Goal: Information Seeking & Learning: Find specific fact

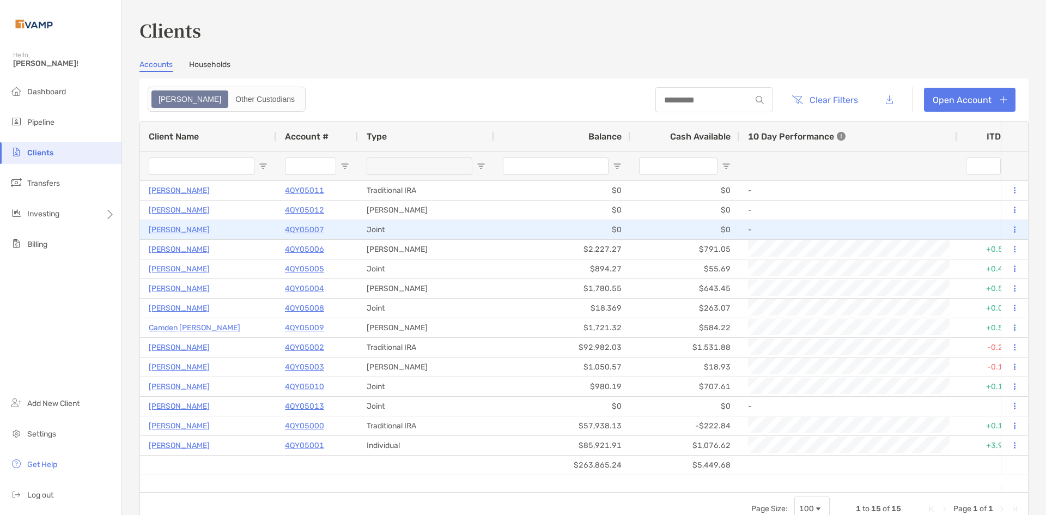
click at [319, 230] on p "4QY05007" at bounding box center [304, 230] width 39 height 14
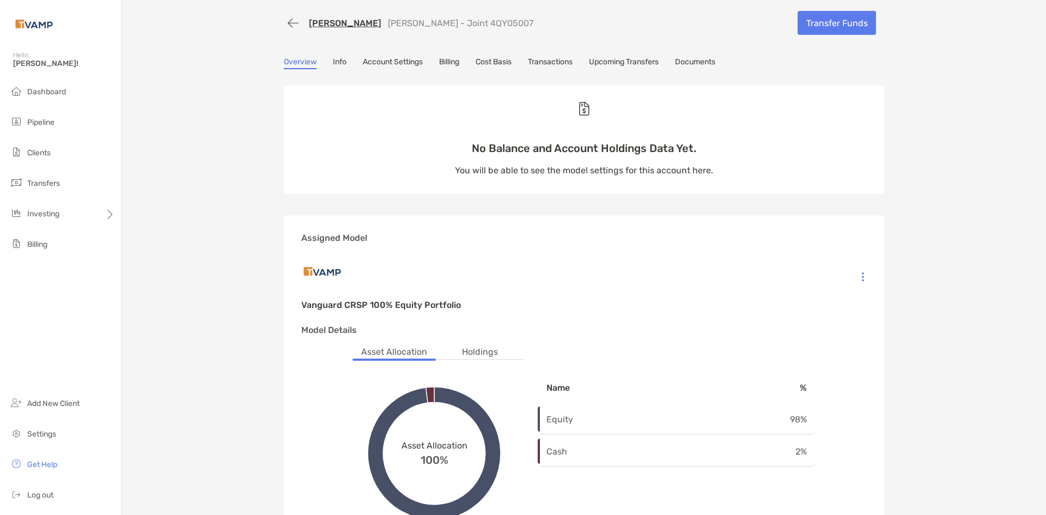
click at [450, 60] on link "Billing" at bounding box center [449, 63] width 20 height 12
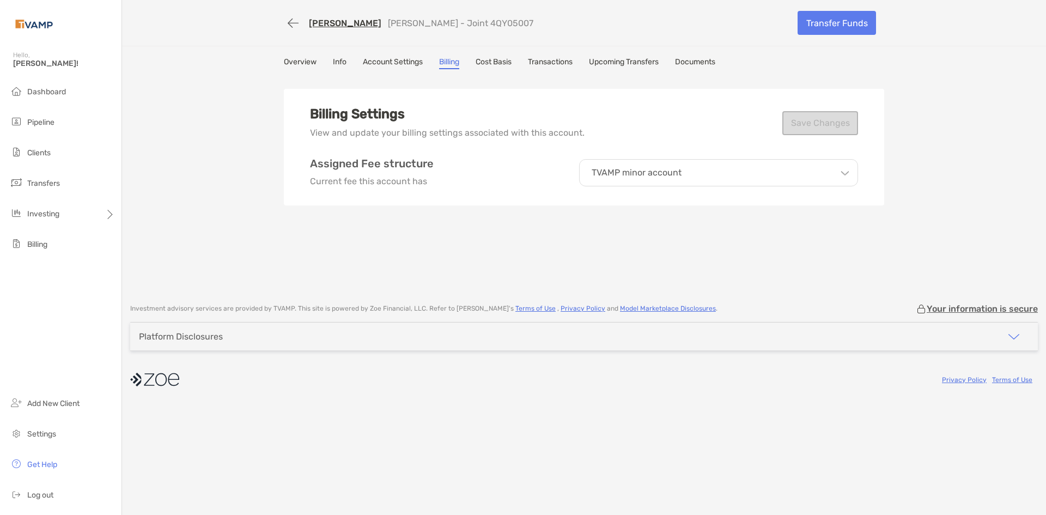
click at [626, 176] on p "TVAMP minor account" at bounding box center [636, 173] width 90 height 10
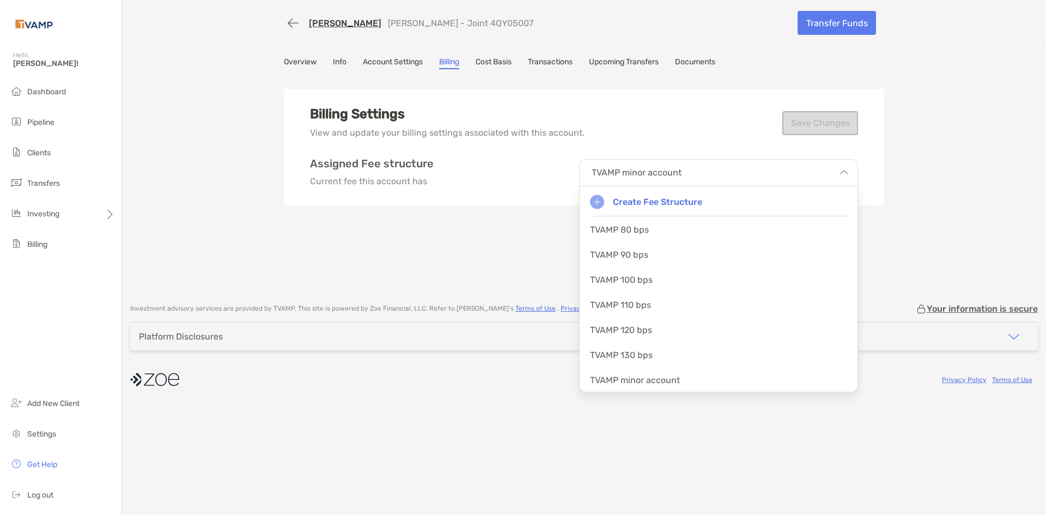
click at [626, 176] on p "TVAMP minor account" at bounding box center [636, 173] width 90 height 10
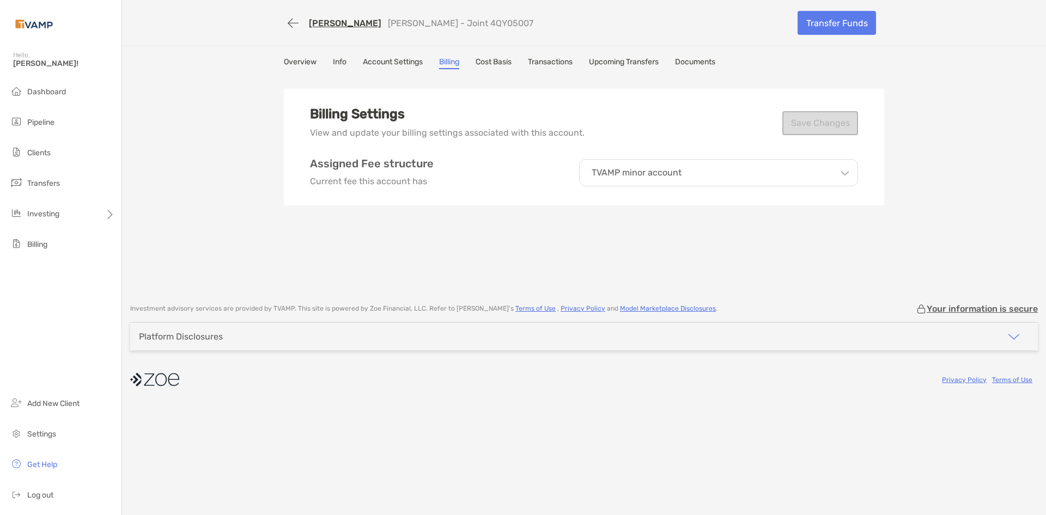
click at [344, 63] on link "Info" at bounding box center [340, 63] width 14 height 12
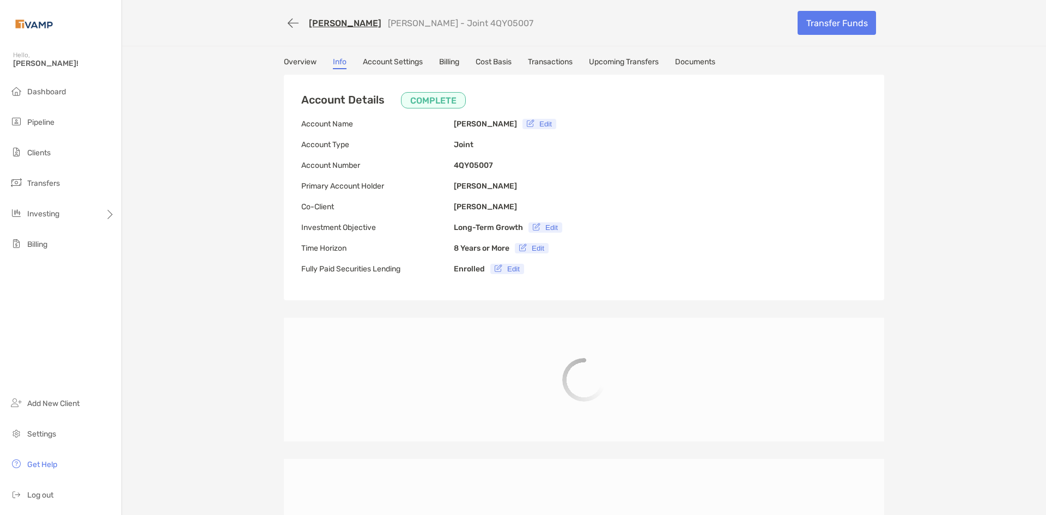
type input "**********"
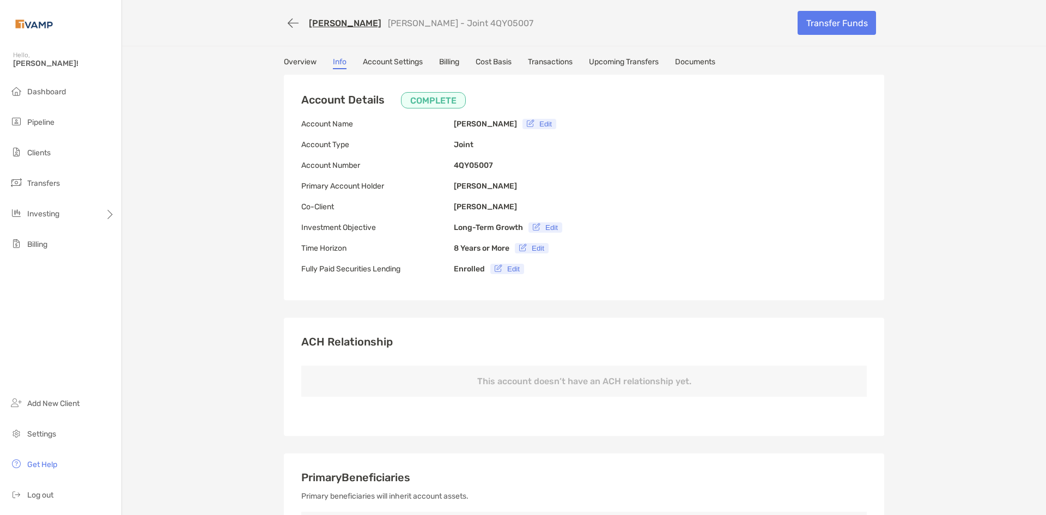
click at [290, 64] on link "Overview" at bounding box center [300, 63] width 33 height 12
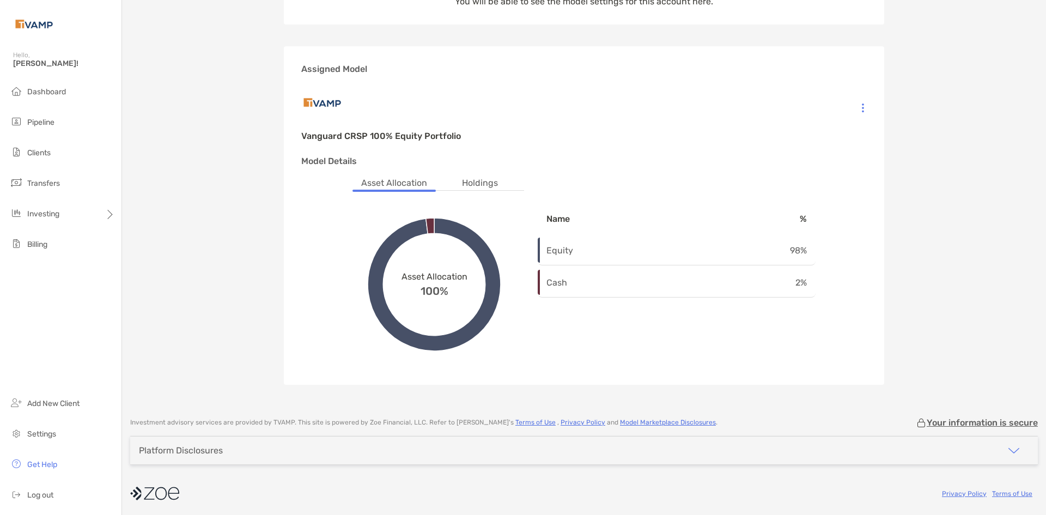
scroll to position [170, 0]
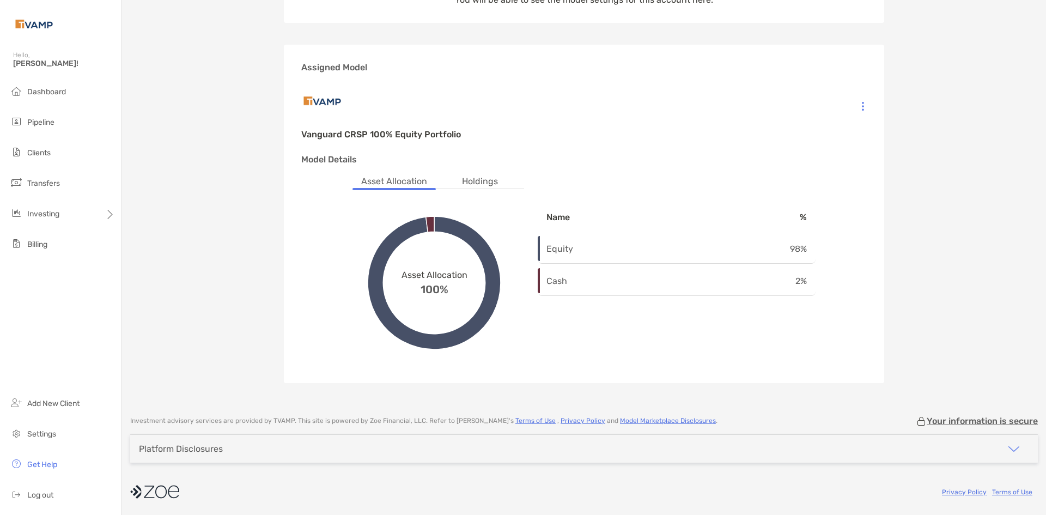
click at [473, 165] on p "Model Details" at bounding box center [583, 160] width 565 height 14
click at [476, 174] on div "Model Details Asset Allocation Holdings Asset Allocation 100% Equity 98% Name %…" at bounding box center [583, 259] width 565 height 213
click at [476, 185] on li "Holdings" at bounding box center [479, 182] width 53 height 14
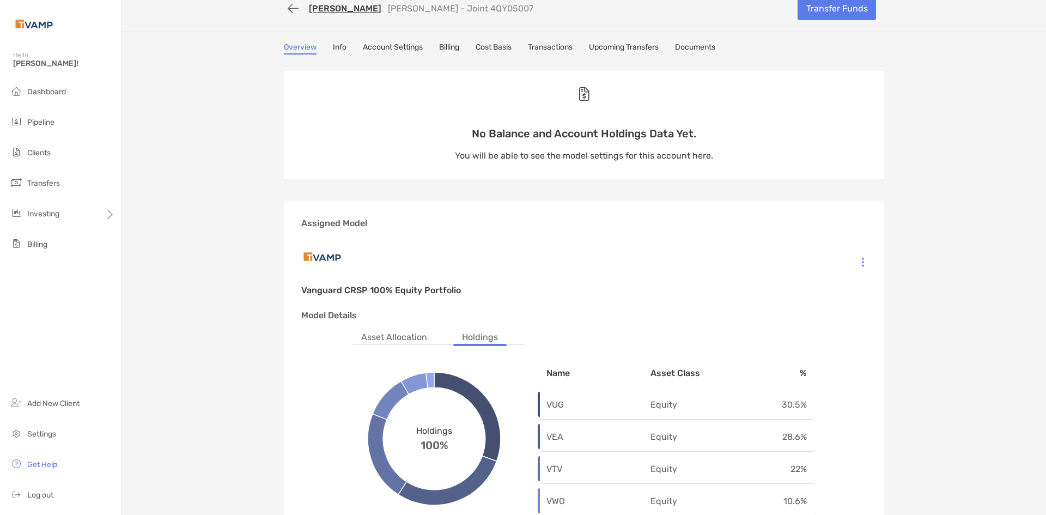
scroll to position [0, 0]
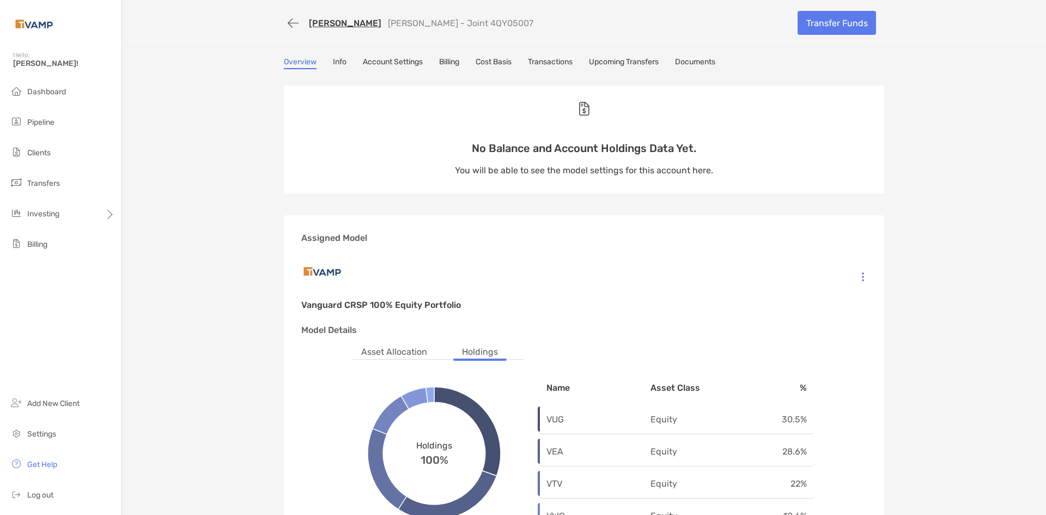
click at [444, 63] on link "Billing" at bounding box center [449, 63] width 20 height 12
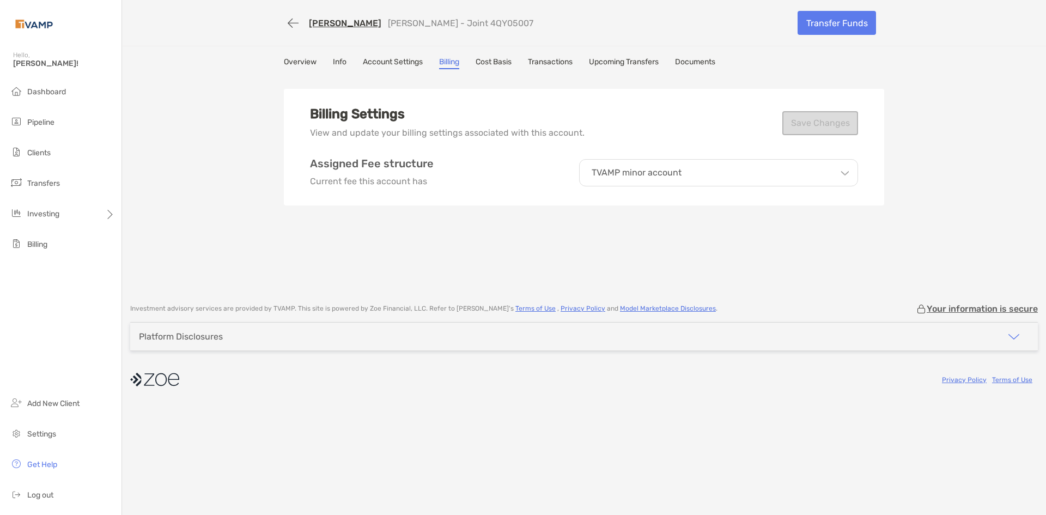
click at [685, 66] on link "Documents" at bounding box center [695, 63] width 40 height 12
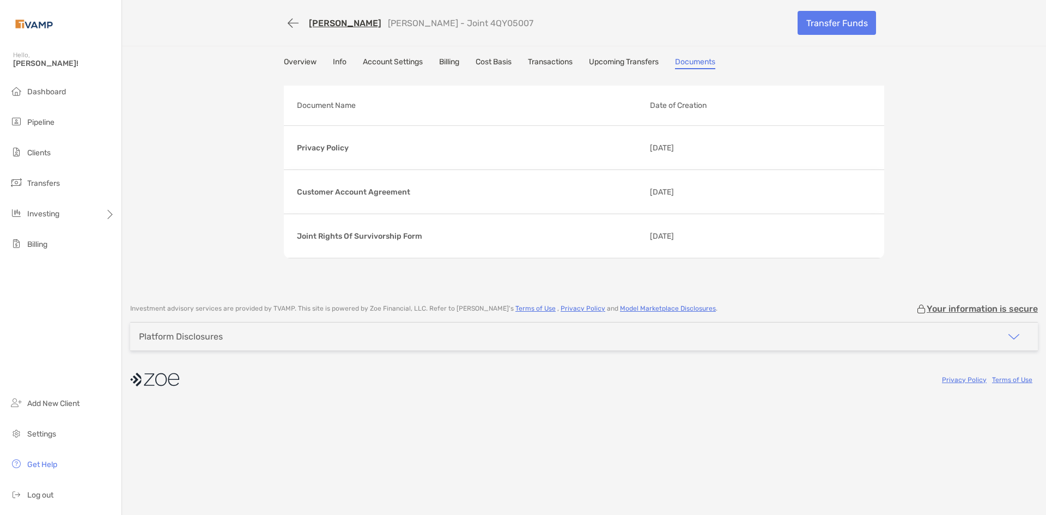
click at [629, 67] on link "Upcoming Transfers" at bounding box center [624, 63] width 70 height 12
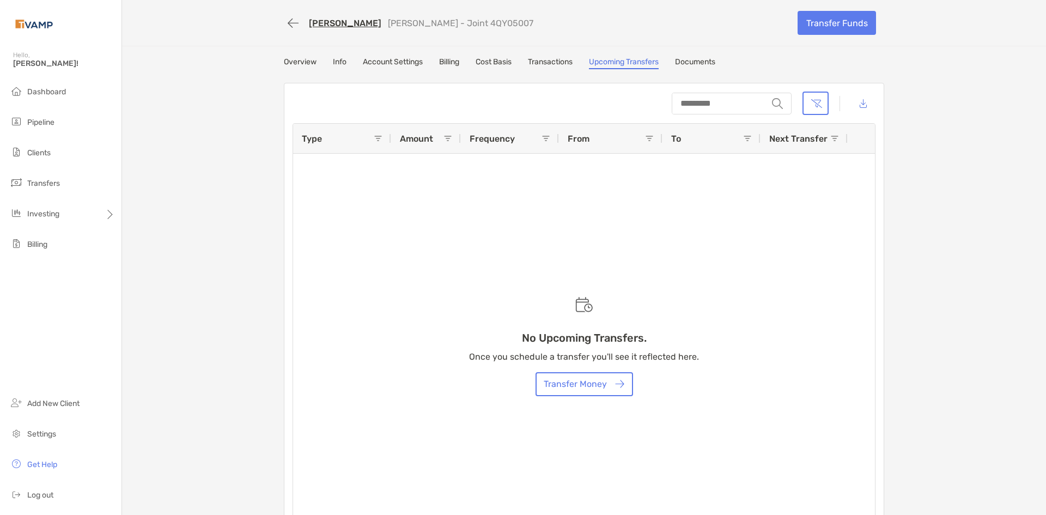
click at [311, 52] on div "Dustin Busby Olivia UTMA - Joint 4QY05007 Transfer Funds Overview Info Account …" at bounding box center [584, 269] width 924 height 538
click at [309, 59] on link "Overview" at bounding box center [300, 63] width 33 height 12
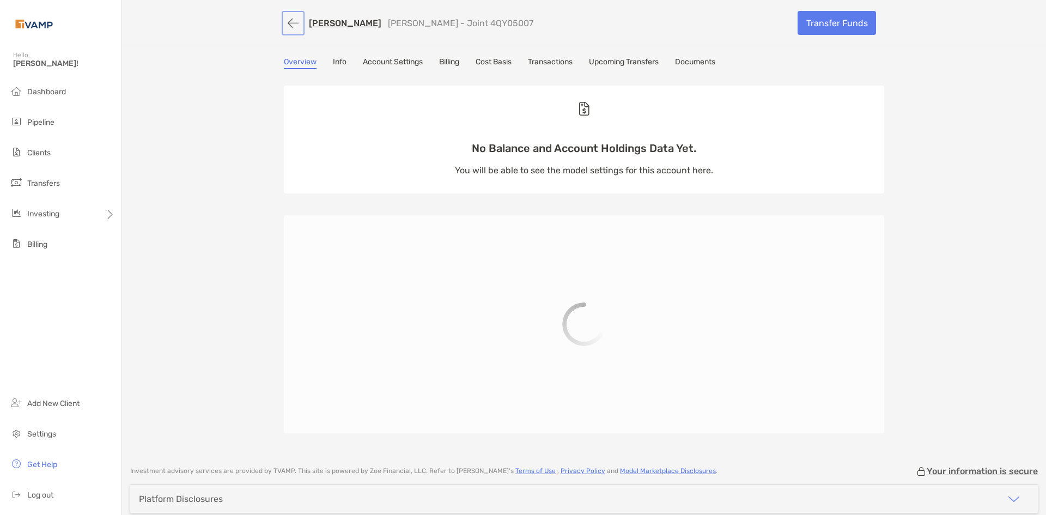
click at [287, 22] on button "button" at bounding box center [293, 23] width 19 height 20
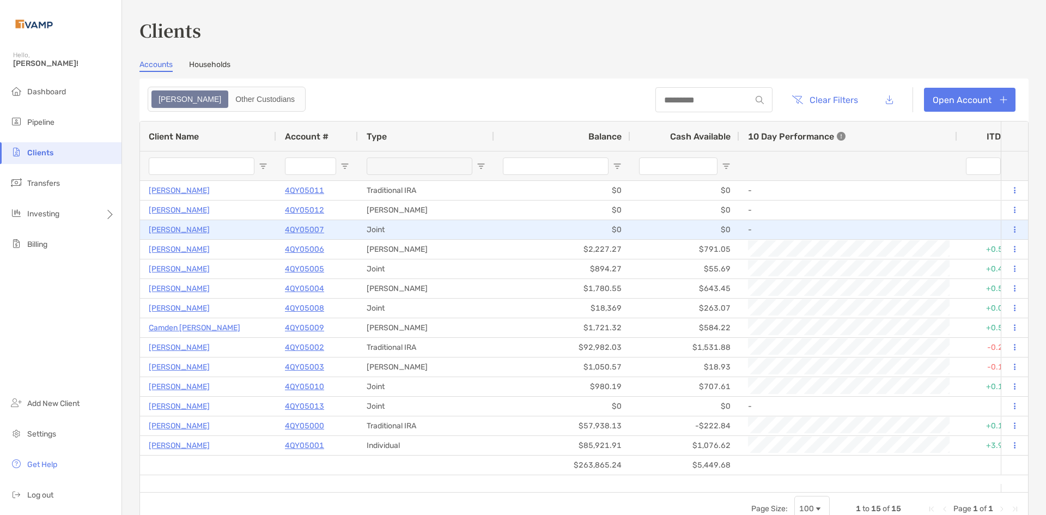
click at [174, 231] on p "[PERSON_NAME]" at bounding box center [179, 230] width 61 height 14
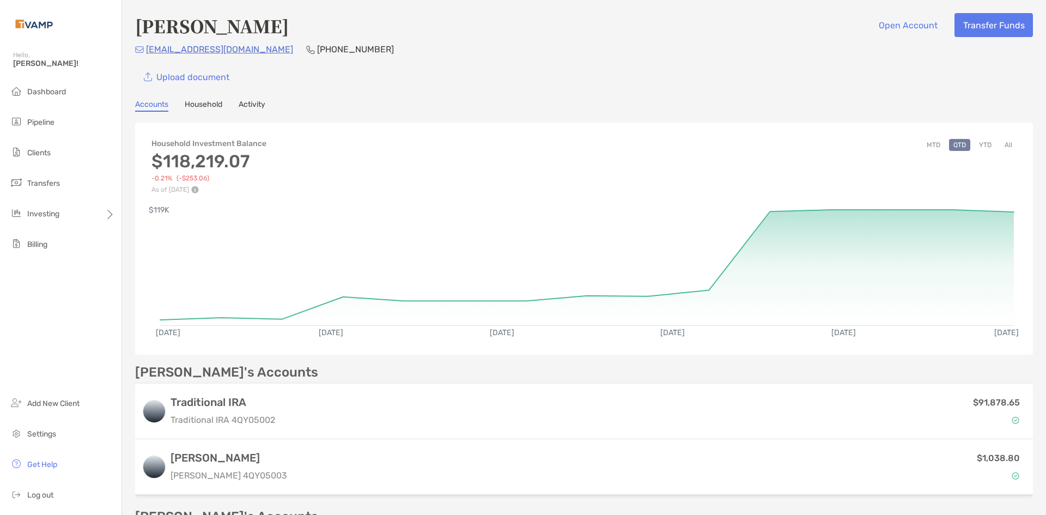
click at [217, 103] on link "Household" at bounding box center [204, 106] width 38 height 12
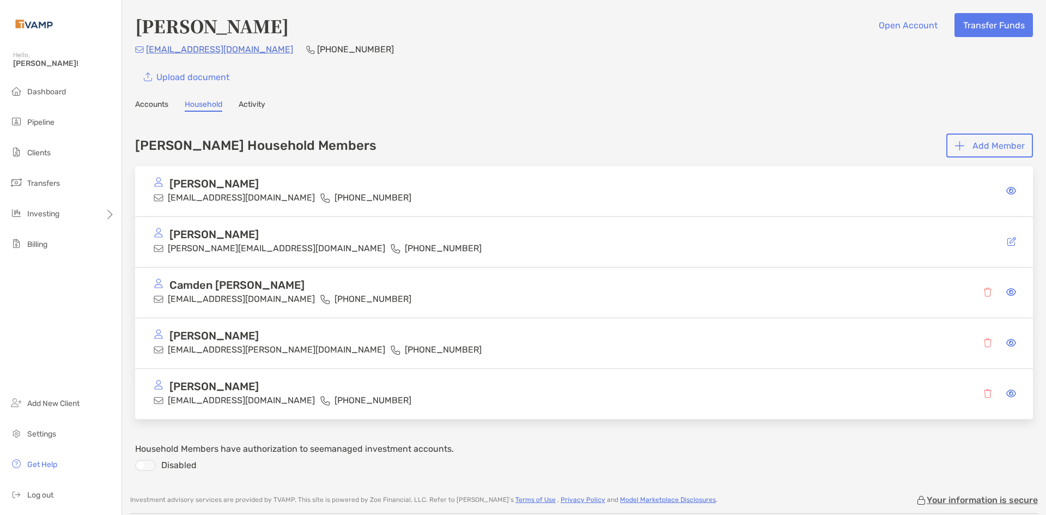
click at [260, 101] on link "Activity" at bounding box center [252, 106] width 27 height 12
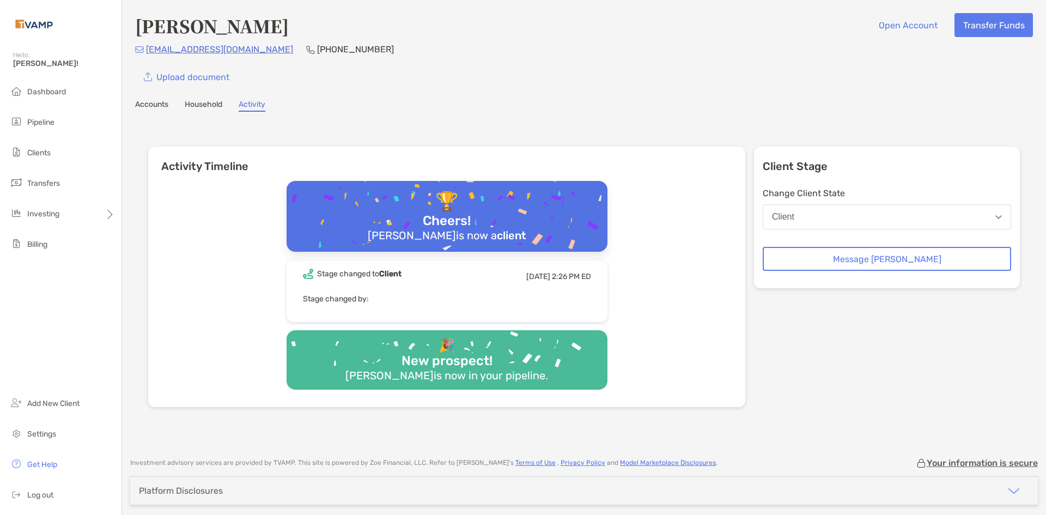
click at [142, 107] on link "Accounts" at bounding box center [151, 106] width 33 height 12
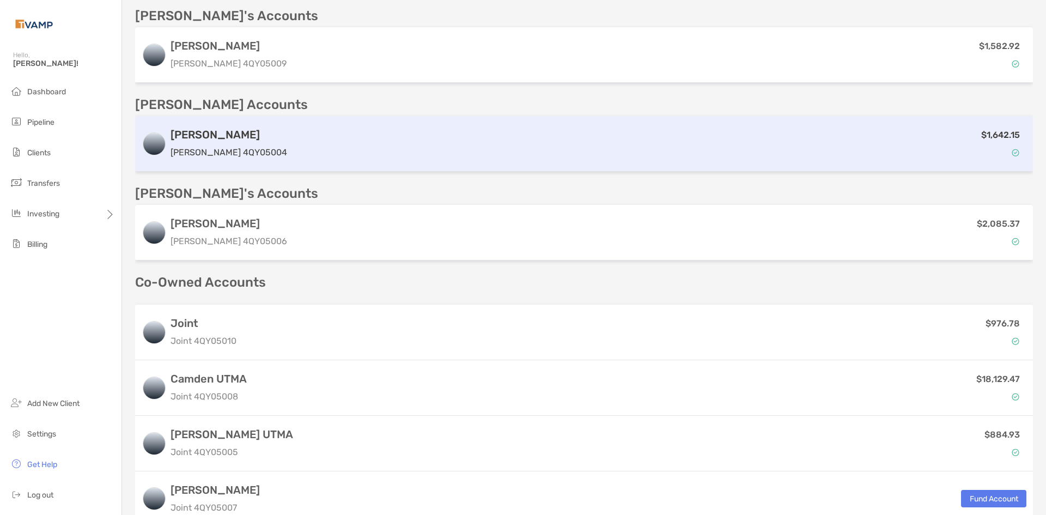
scroll to position [654, 0]
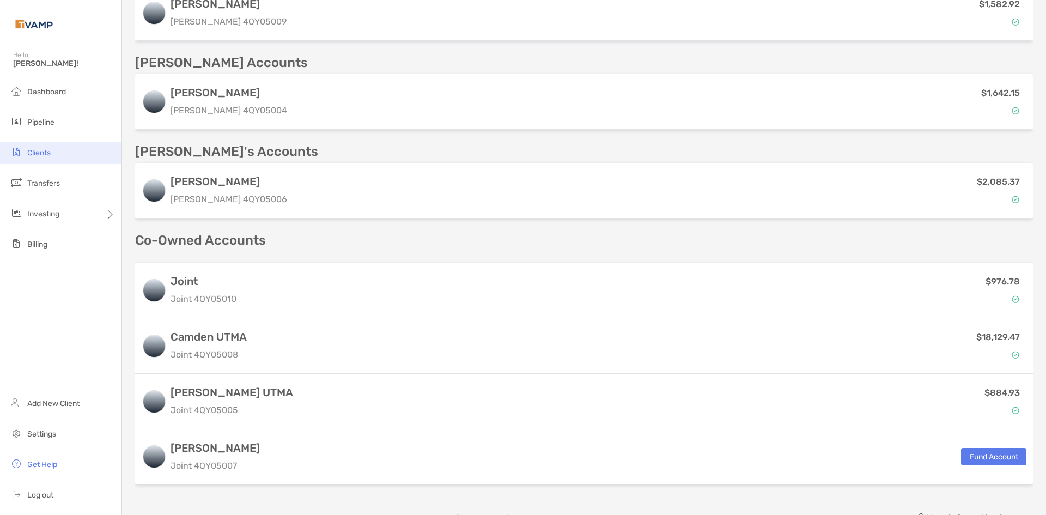
click at [48, 156] on span "Clients" at bounding box center [38, 152] width 23 height 9
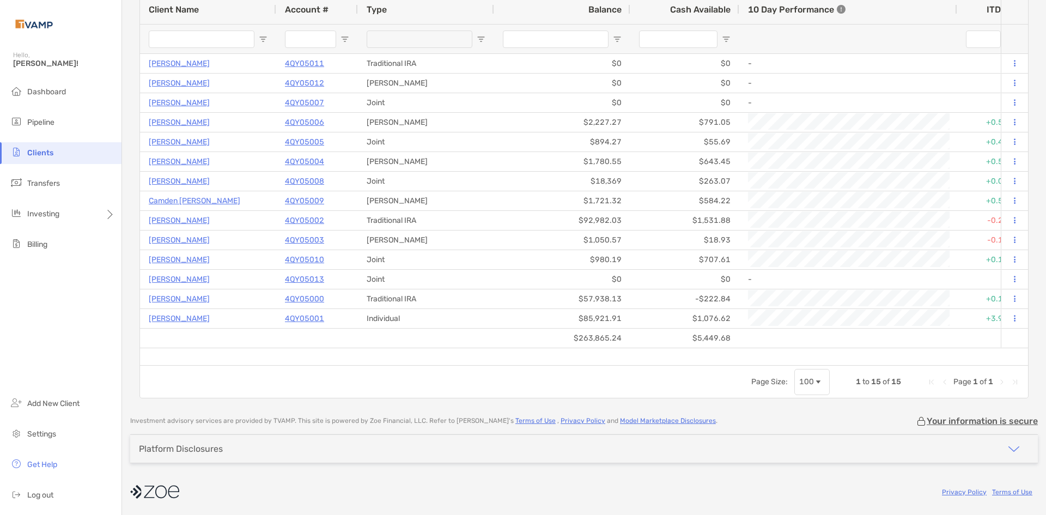
scroll to position [31, 0]
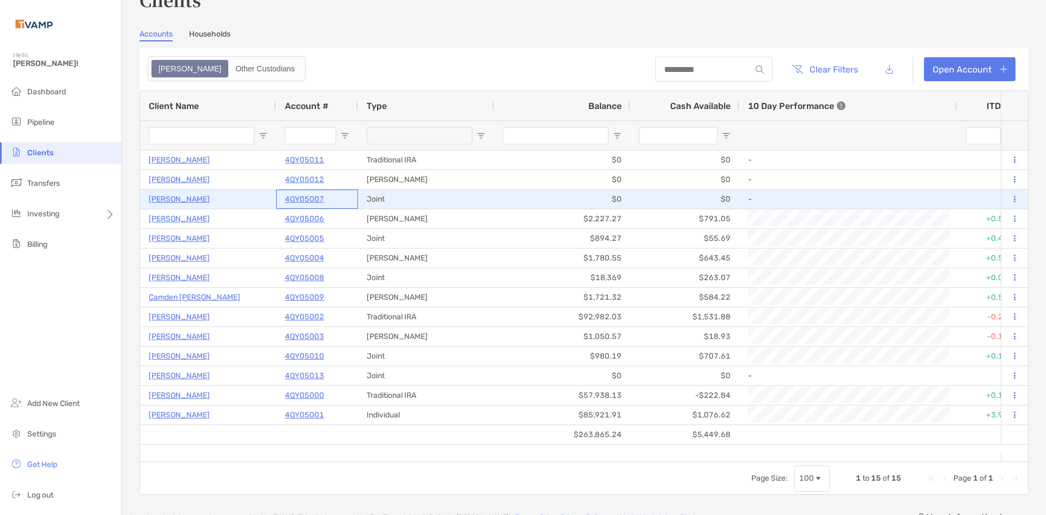
drag, startPoint x: 326, startPoint y: 198, endPoint x: 299, endPoint y: 202, distance: 27.5
click at [298, 202] on div "4QY05007" at bounding box center [317, 199] width 64 height 18
click at [180, 203] on p "[PERSON_NAME]" at bounding box center [179, 199] width 61 height 14
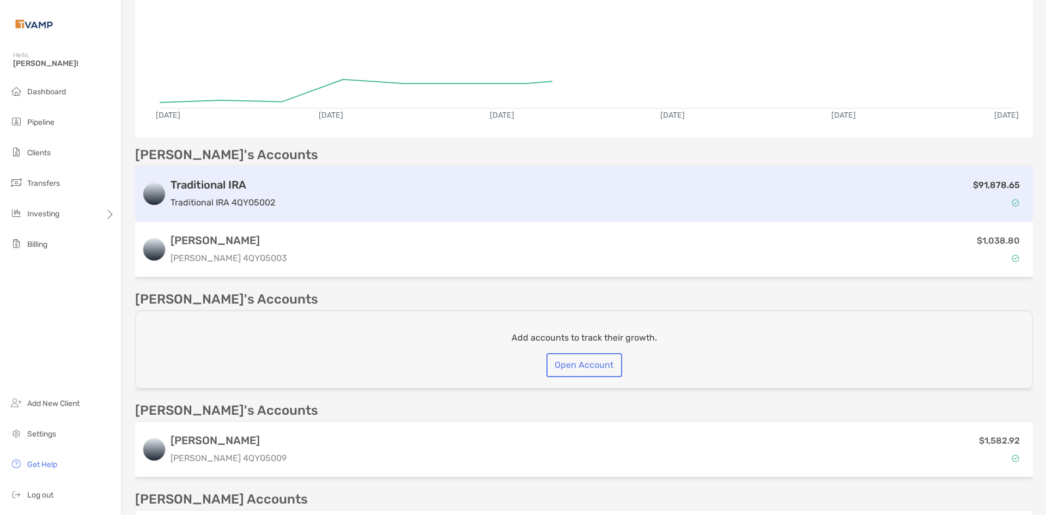
scroll to position [218, 0]
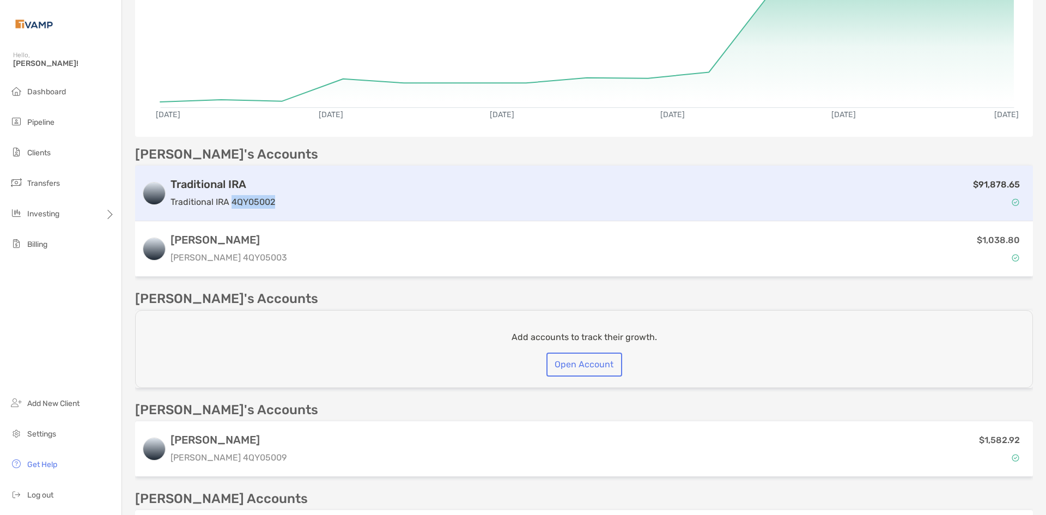
drag, startPoint x: 286, startPoint y: 205, endPoint x: 233, endPoint y: 206, distance: 53.4
click at [233, 206] on div "Traditional IRA Traditional IRA 4QY05002 $91,878.65" at bounding box center [584, 194] width 898 height 56
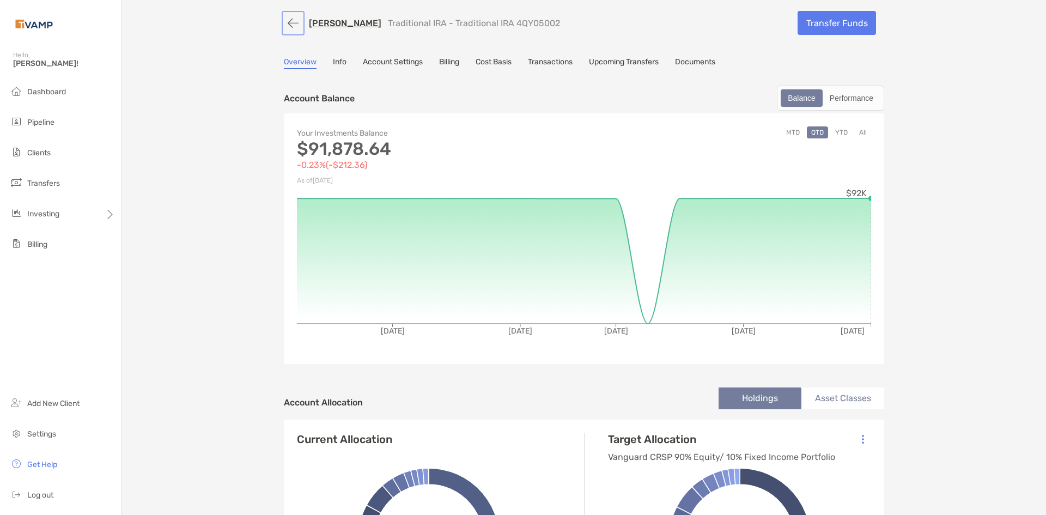
click at [287, 23] on button "button" at bounding box center [293, 23] width 19 height 20
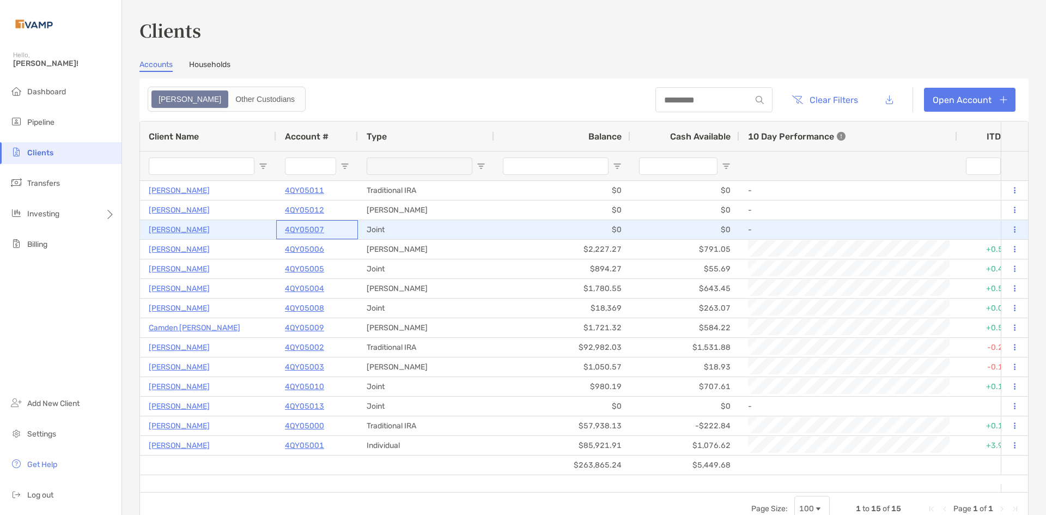
drag, startPoint x: 326, startPoint y: 233, endPoint x: 291, endPoint y: 231, distance: 34.9
click at [291, 231] on div "4QY05007" at bounding box center [317, 230] width 64 height 18
click at [163, 228] on p "[PERSON_NAME]" at bounding box center [179, 230] width 61 height 14
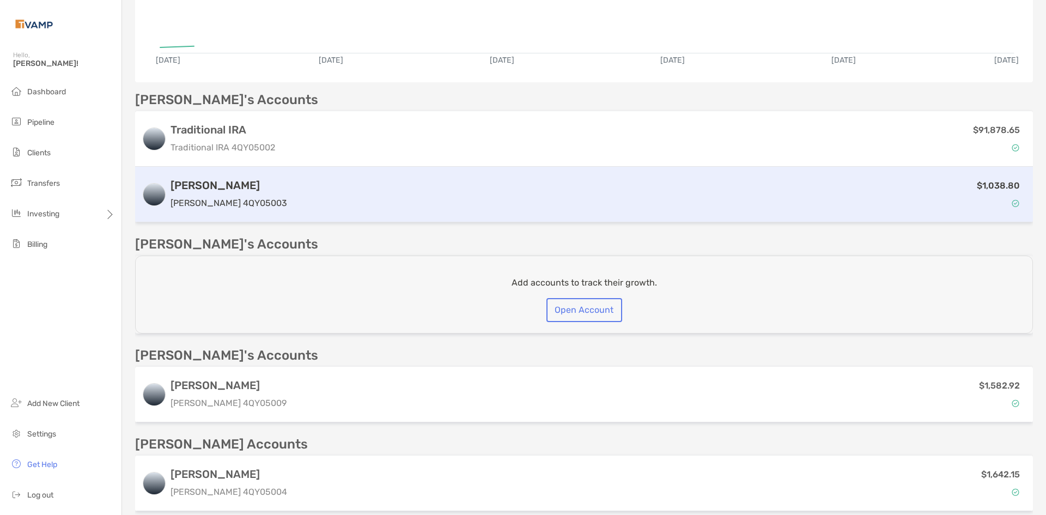
scroll to position [318, 0]
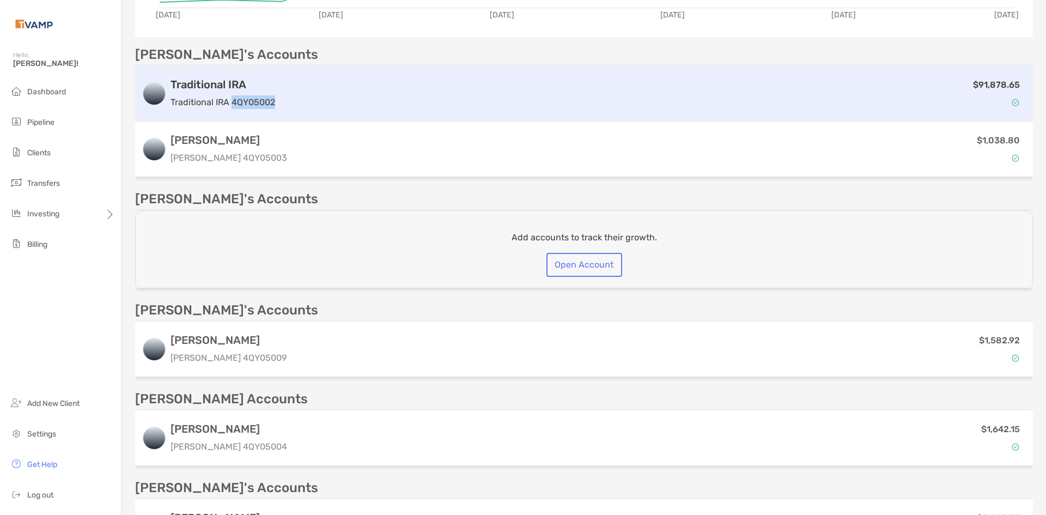
drag, startPoint x: 280, startPoint y: 109, endPoint x: 233, endPoint y: 108, distance: 48.0
click at [233, 108] on div "Traditional IRA Traditional IRA 4QY05002 $91,878.65" at bounding box center [584, 94] width 898 height 56
copy p "4QY05002"
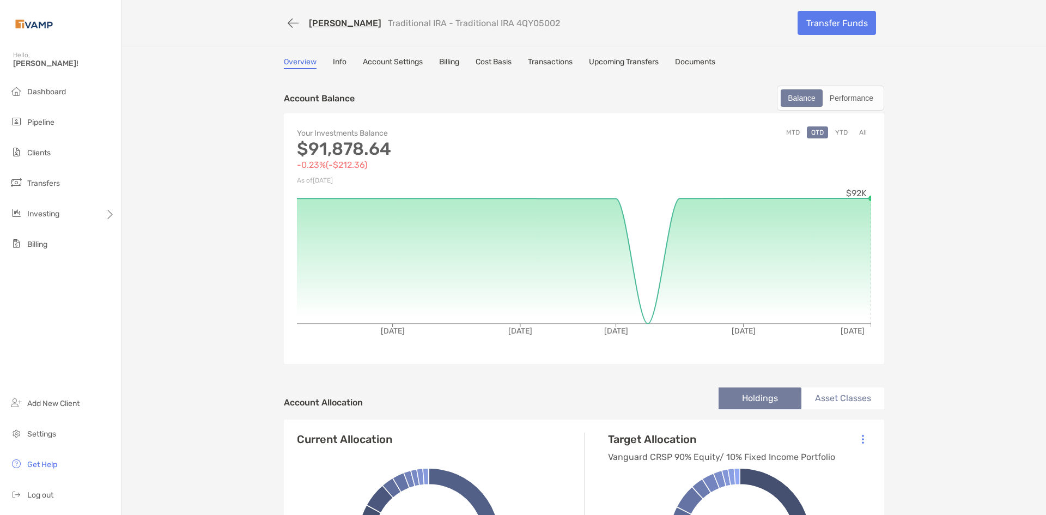
click at [319, 23] on link "[PERSON_NAME]" at bounding box center [345, 23] width 72 height 10
click at [47, 148] on span "Clients" at bounding box center [38, 152] width 23 height 9
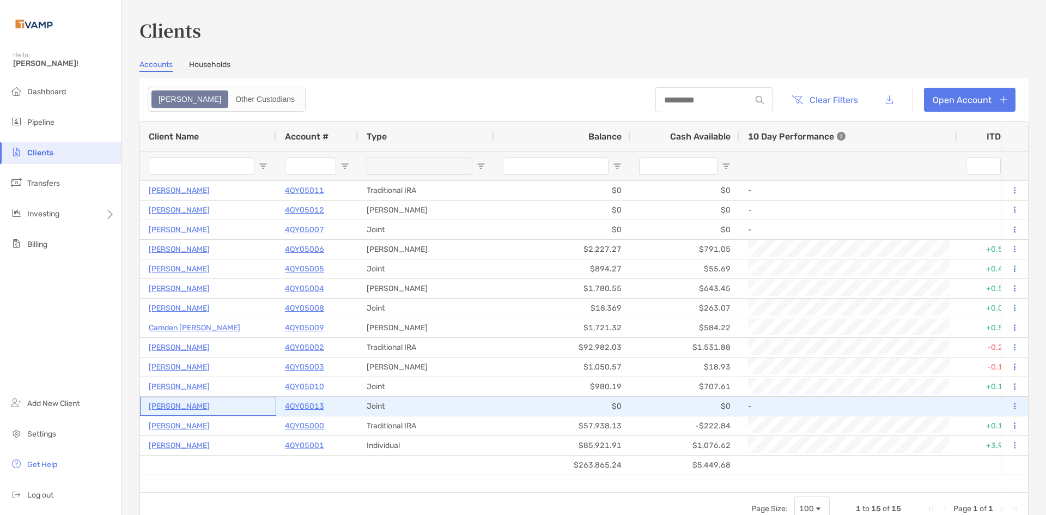
click at [184, 411] on p "Danielle Barnas" at bounding box center [179, 406] width 61 height 14
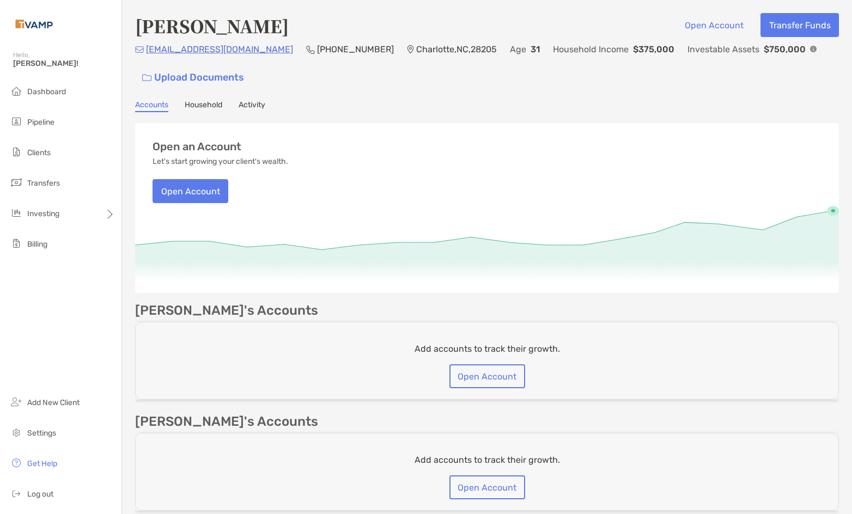
click at [224, 102] on div "Accounts Household Activity" at bounding box center [487, 106] width 704 height 12
click at [216, 102] on link "Household" at bounding box center [204, 106] width 38 height 12
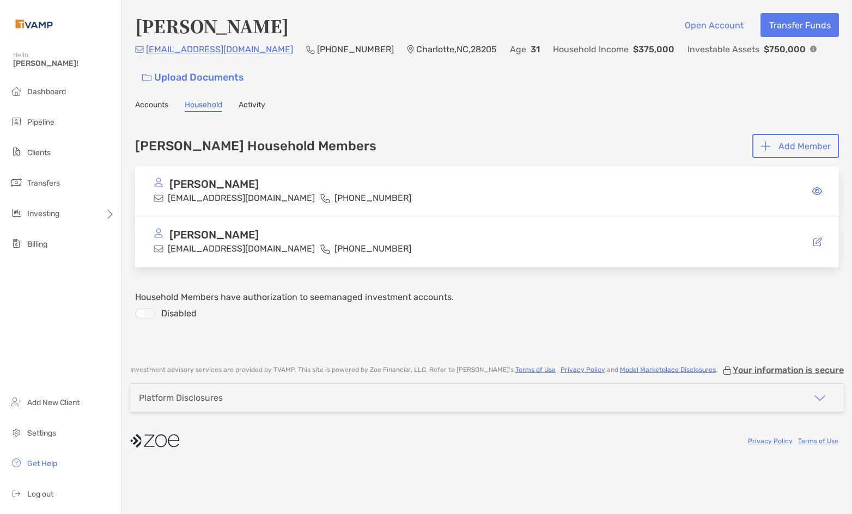
click at [815, 192] on icon at bounding box center [817, 191] width 10 height 9
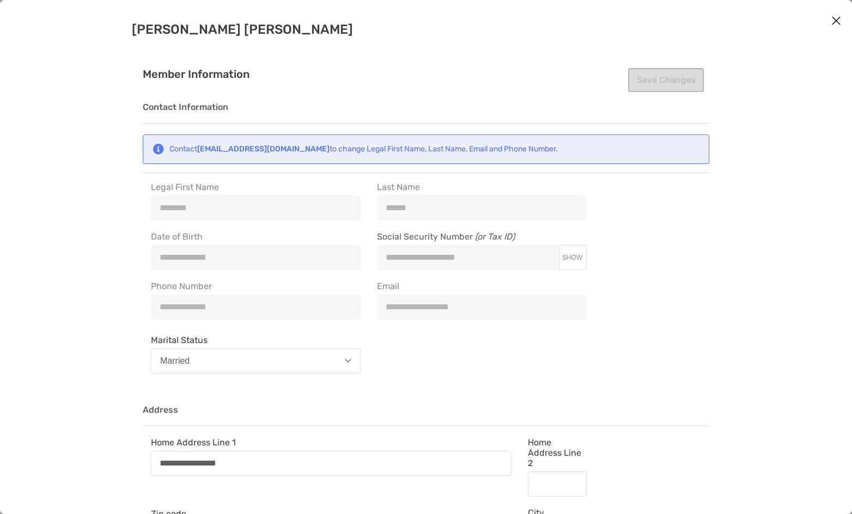
type input "**********"
click at [571, 262] on button "SHOW" at bounding box center [572, 257] width 28 height 9
type input "**********"
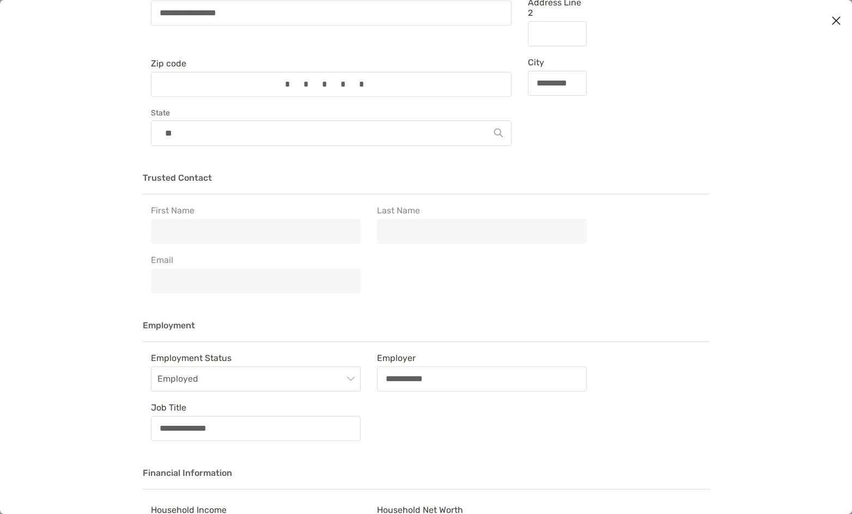
scroll to position [352, 0]
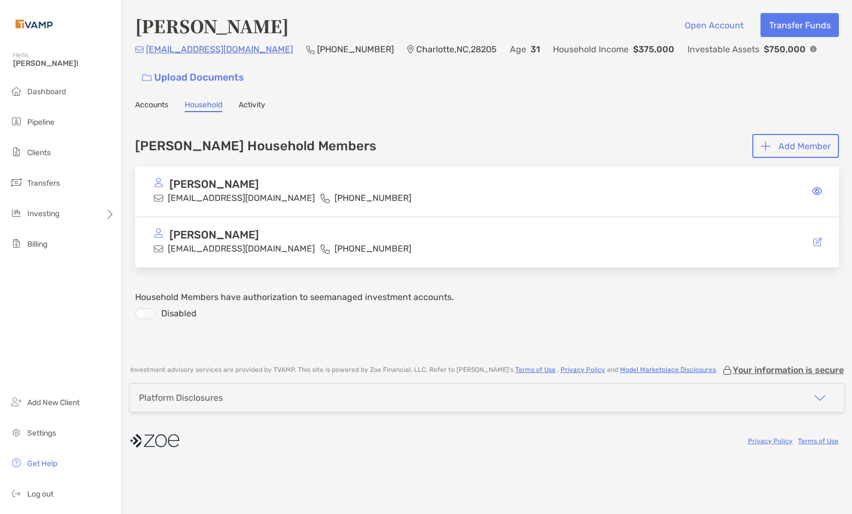
click at [211, 237] on p "Nicholas Barnas" at bounding box center [213, 235] width 89 height 14
click at [814, 242] on icon at bounding box center [817, 241] width 9 height 9
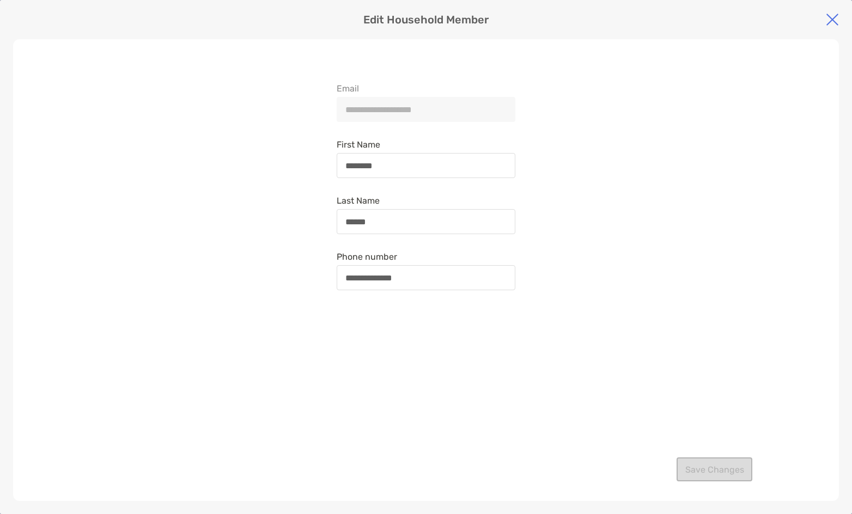
click at [823, 22] on div "Edit Household Member" at bounding box center [426, 20] width 826 height 14
click at [833, 23] on img at bounding box center [832, 19] width 13 height 13
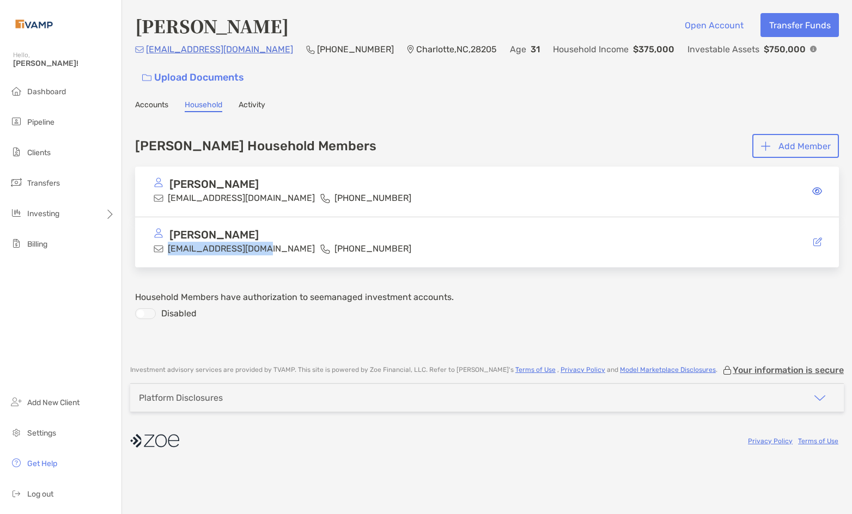
drag, startPoint x: 263, startPoint y: 249, endPoint x: 169, endPoint y: 253, distance: 93.2
click at [169, 253] on div "Nicholas Barnas nickbarnas@gmail.com (703) 507-0250" at bounding box center [318, 241] width 328 height 27
copy p "nickbarnas@gmail.com"
click at [314, 236] on div "Nicholas Barnas" at bounding box center [318, 235] width 328 height 14
click at [814, 246] on span at bounding box center [817, 242] width 9 height 10
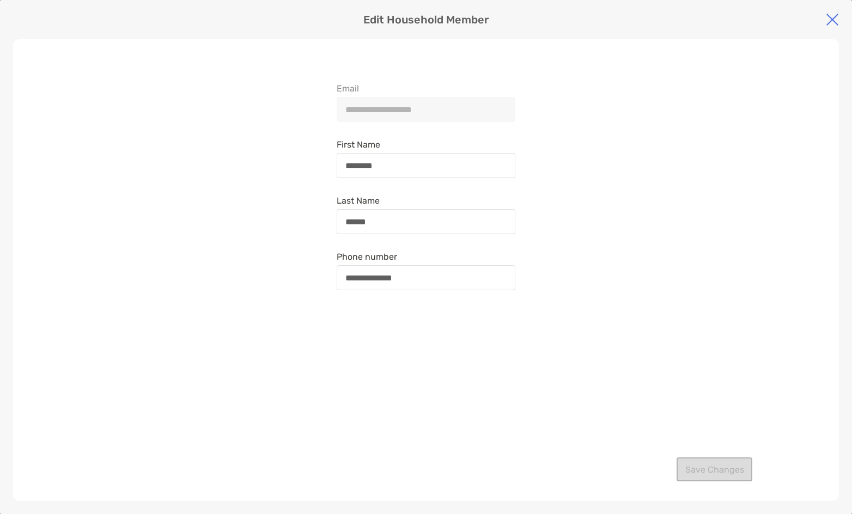
click at [826, 20] on img at bounding box center [832, 19] width 13 height 13
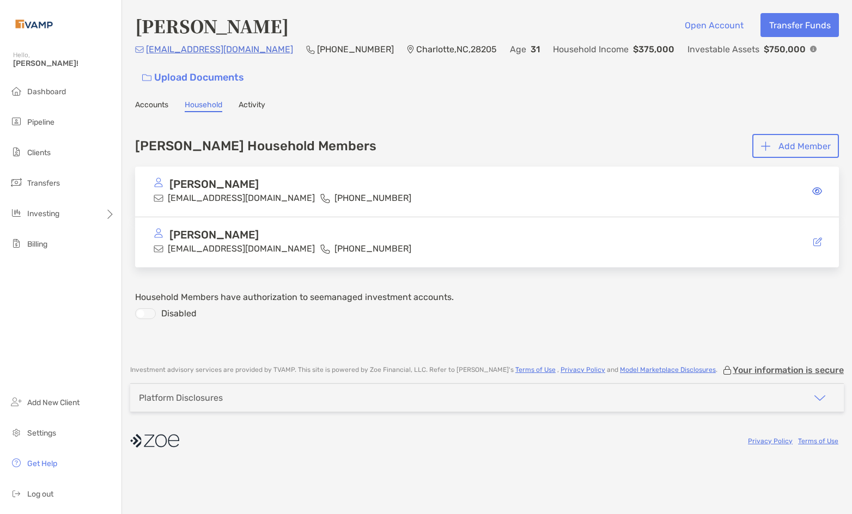
click at [144, 110] on link "Accounts" at bounding box center [151, 106] width 33 height 12
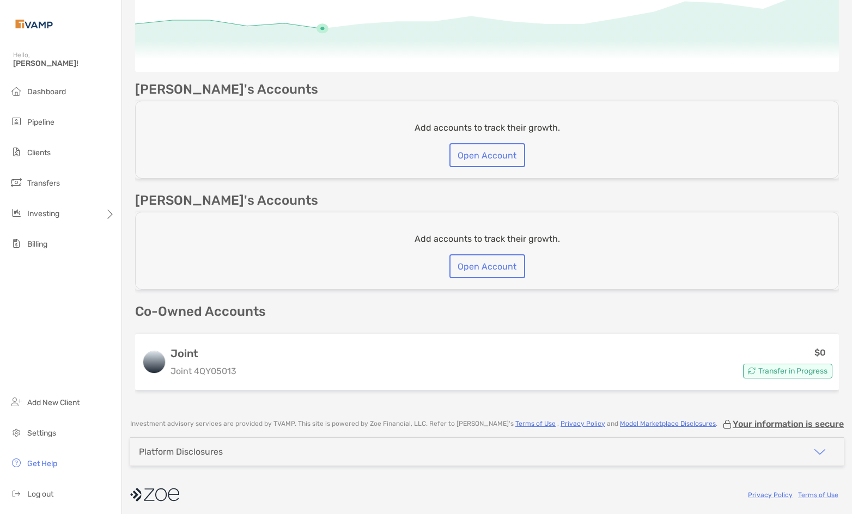
scroll to position [225, 0]
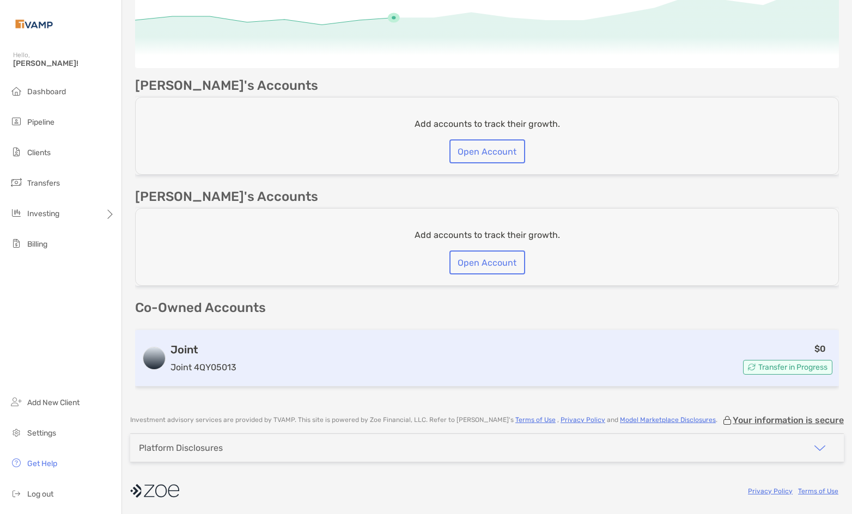
click at [213, 351] on h3 "Joint" at bounding box center [203, 349] width 66 height 13
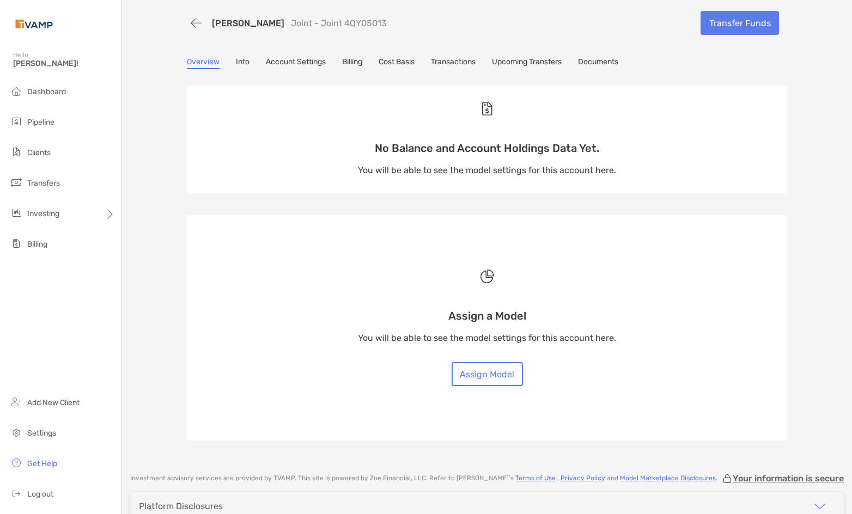
click at [287, 59] on link "Account Settings" at bounding box center [296, 63] width 60 height 12
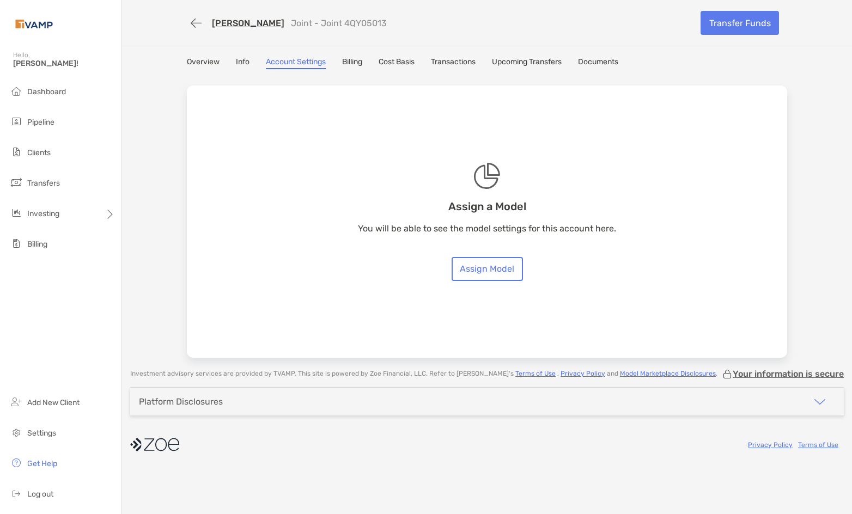
click at [246, 62] on link "Info" at bounding box center [243, 63] width 14 height 12
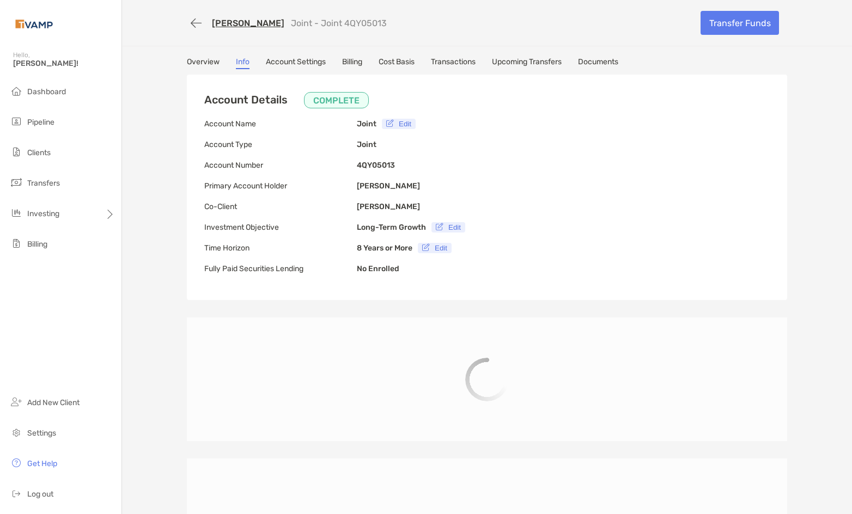
type input "**********"
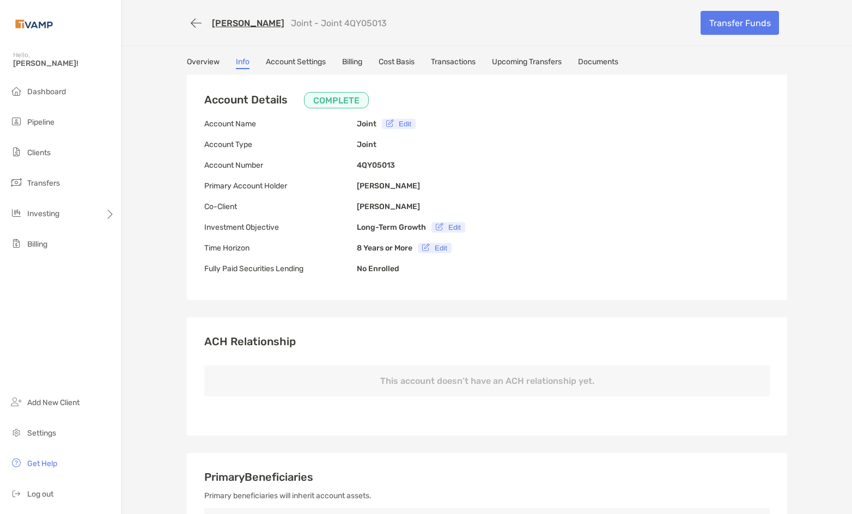
click at [612, 63] on link "Documents" at bounding box center [598, 63] width 40 height 12
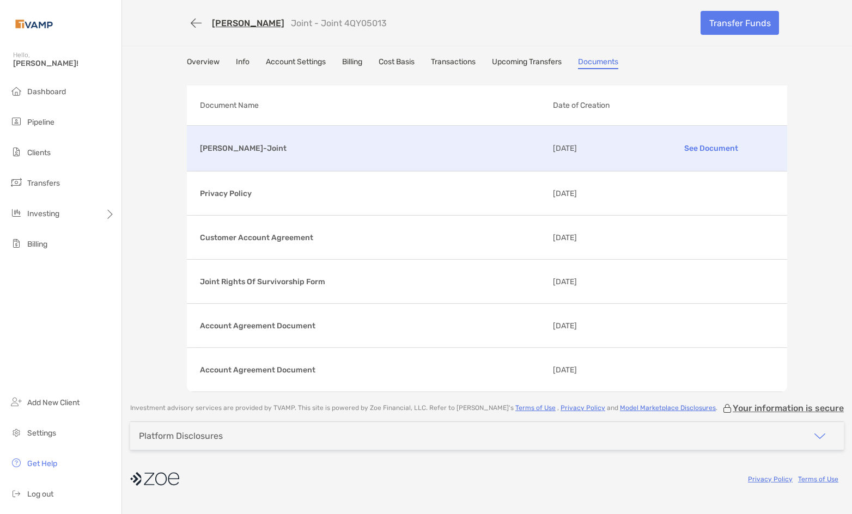
click at [696, 144] on p "See Document" at bounding box center [711, 148] width 126 height 19
click at [237, 60] on link "Info" at bounding box center [243, 63] width 14 height 12
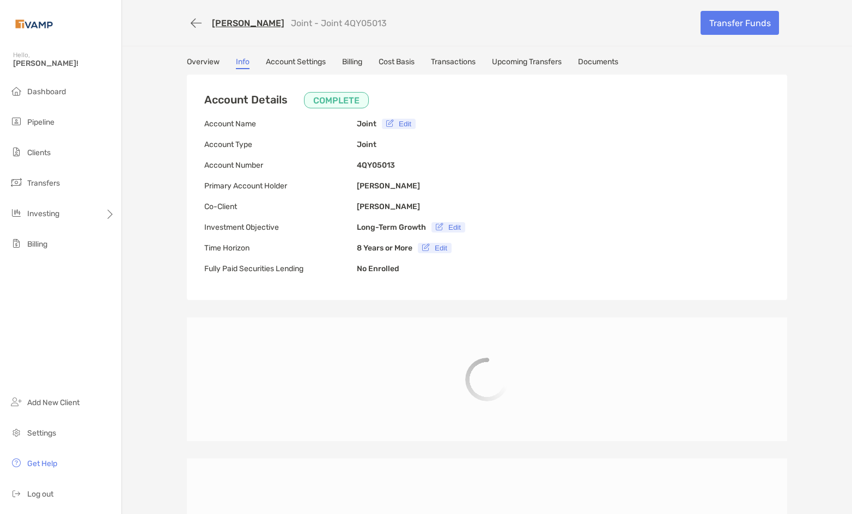
type input "**********"
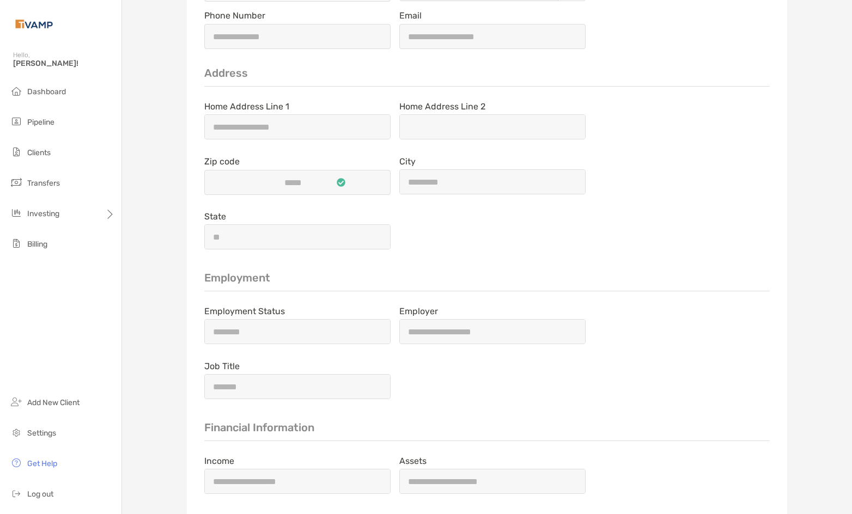
scroll to position [1576, 0]
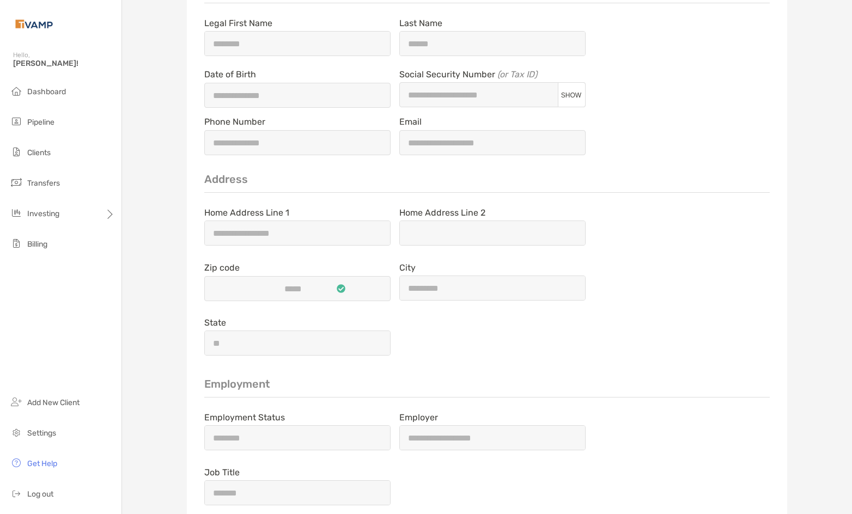
click at [574, 100] on button "SHOW" at bounding box center [571, 94] width 28 height 9
type input "**********"
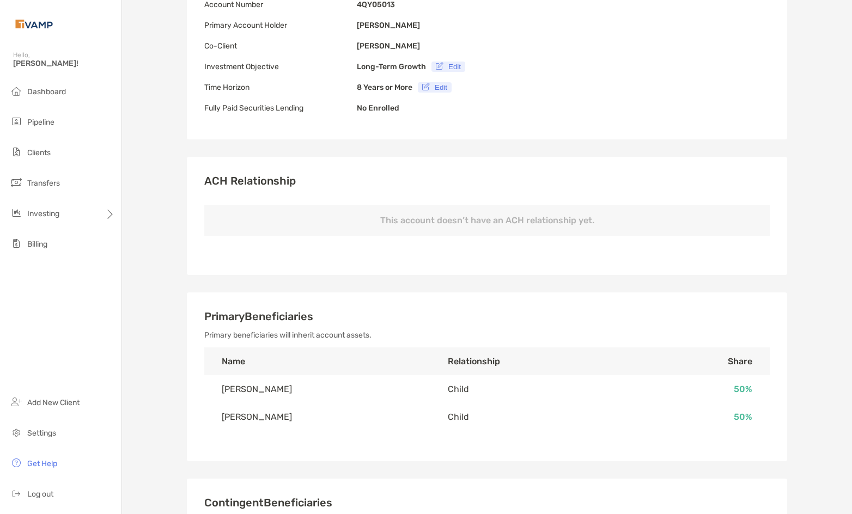
scroll to position [0, 0]
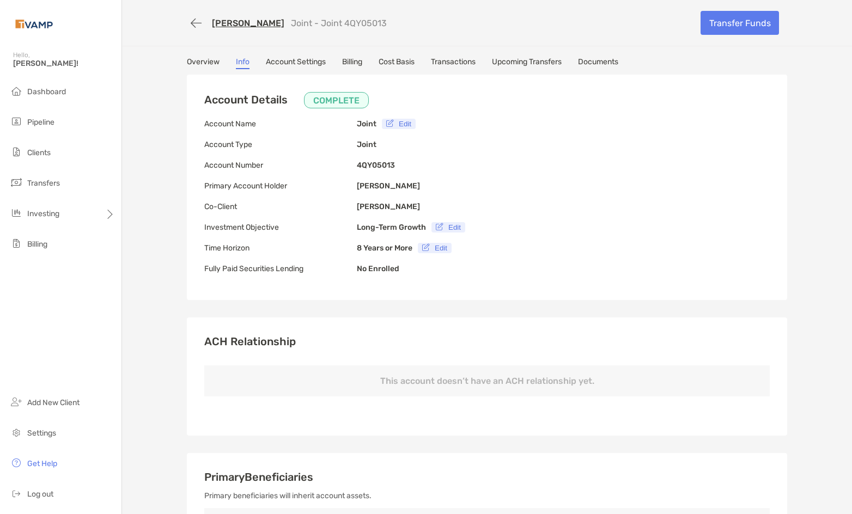
drag, startPoint x: 377, startPoint y: 22, endPoint x: 333, endPoint y: 28, distance: 43.9
click at [333, 28] on div "Danielle Barnas Joint - Joint 4QY05013" at bounding box center [439, 23] width 505 height 20
copy p "4QY05013"
click at [601, 67] on link "Documents" at bounding box center [598, 63] width 40 height 12
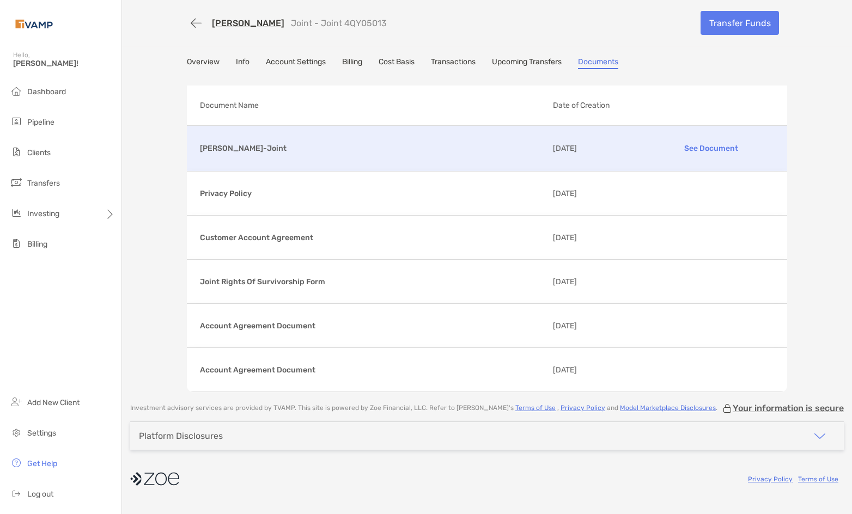
click at [272, 151] on p "Danielle Barnas-Joint" at bounding box center [372, 149] width 344 height 14
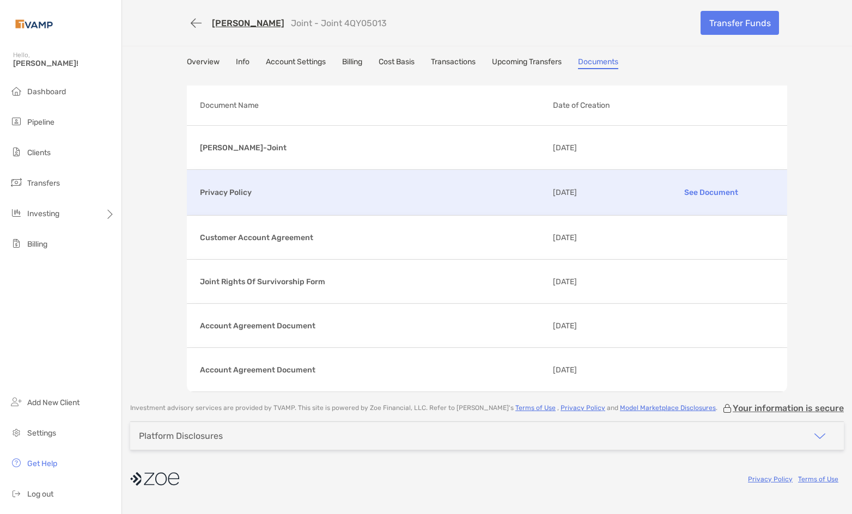
click at [696, 197] on p "See Document" at bounding box center [711, 192] width 126 height 19
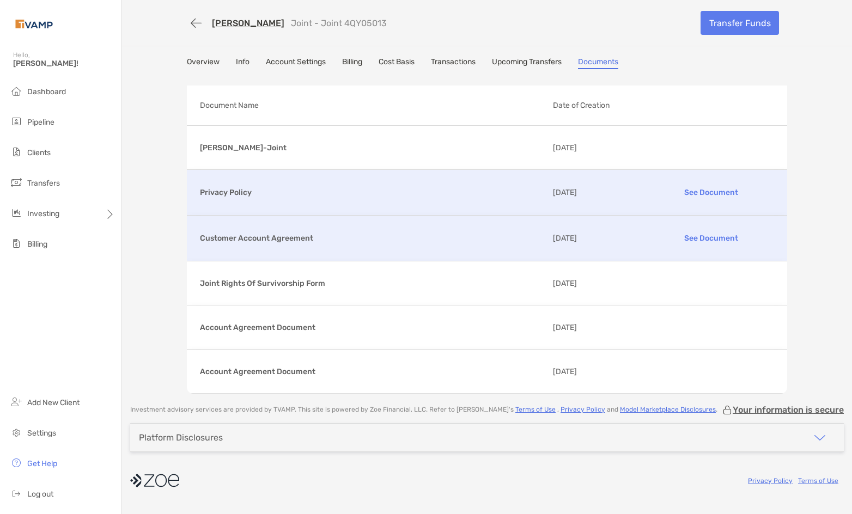
click at [692, 239] on p "See Document" at bounding box center [711, 238] width 126 height 19
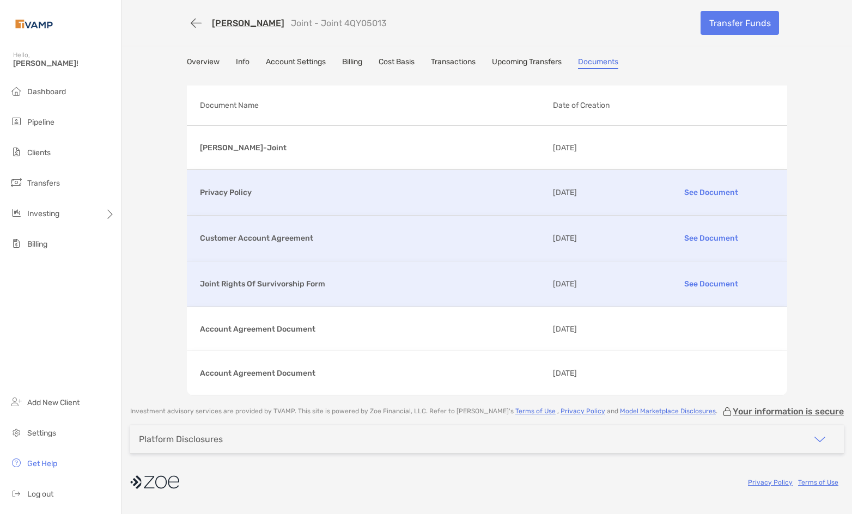
click at [718, 284] on p "See Document" at bounding box center [711, 284] width 126 height 19
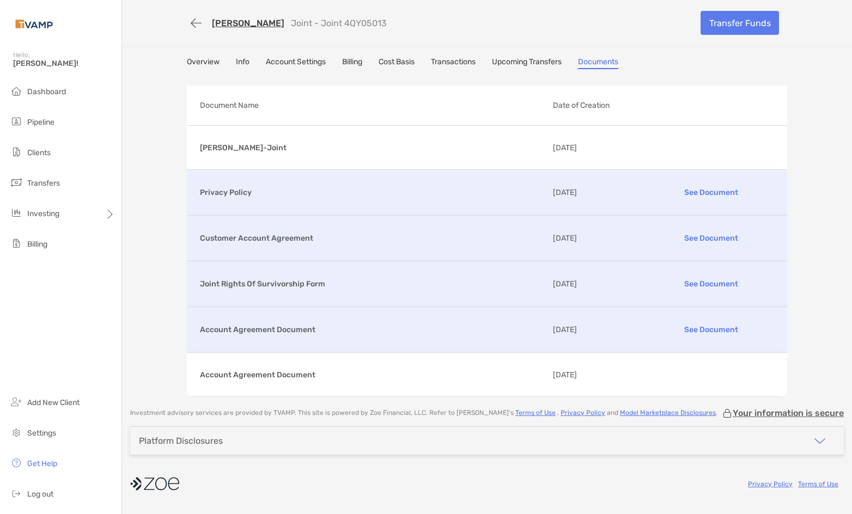
click at [294, 325] on p "Account Agreement Document" at bounding box center [372, 330] width 344 height 14
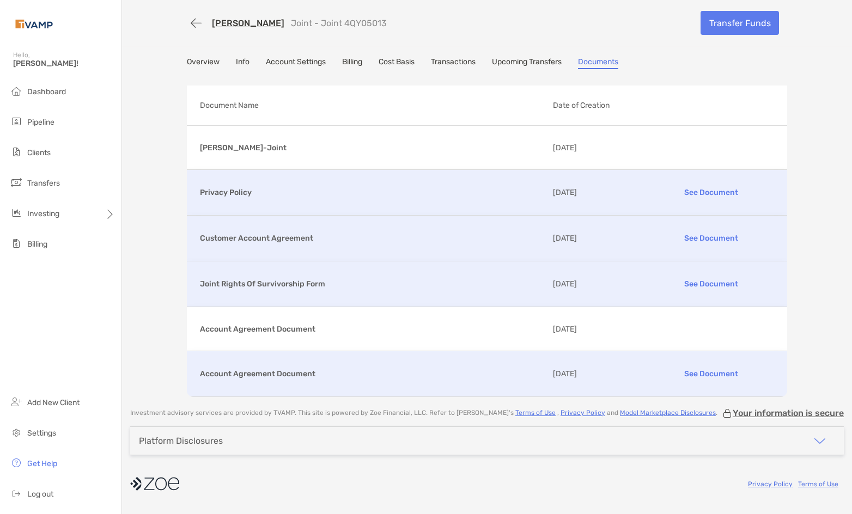
click at [705, 366] on p "See Document" at bounding box center [711, 373] width 126 height 19
click at [198, 61] on link "Overview" at bounding box center [203, 63] width 33 height 12
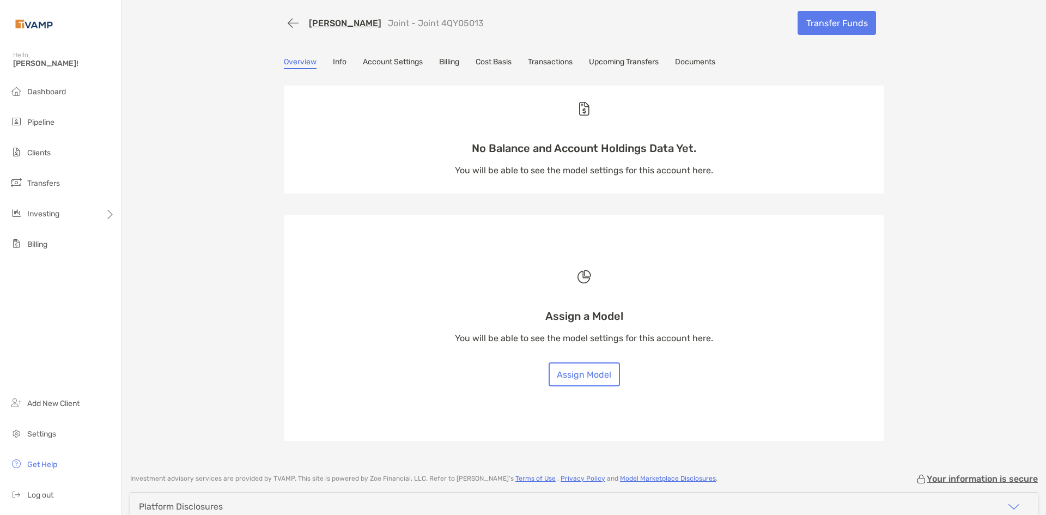
drag, startPoint x: 475, startPoint y: 25, endPoint x: 430, endPoint y: 26, distance: 44.7
click at [430, 26] on div "Danielle Barnas Joint - Joint 4QY05013" at bounding box center [536, 23] width 505 height 20
copy p "4QY05013"
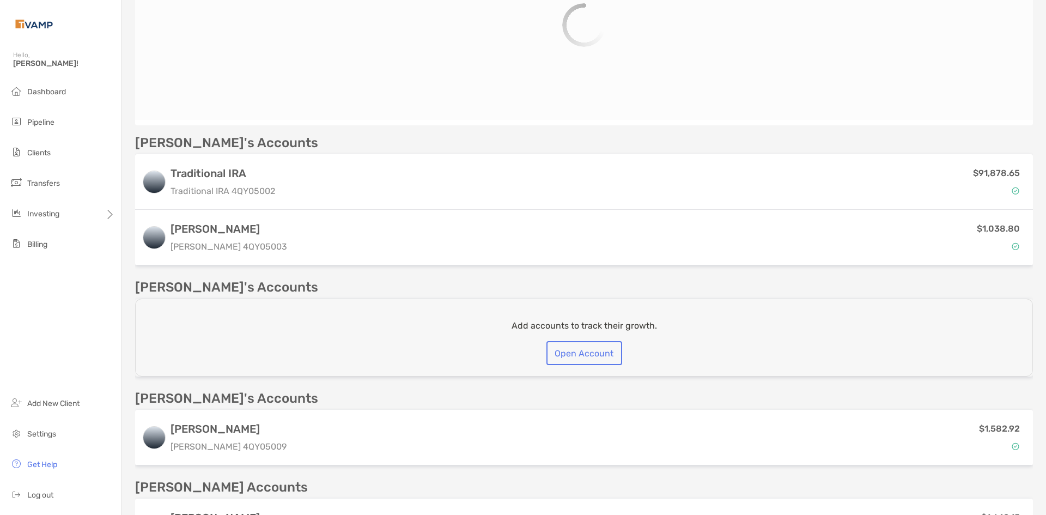
scroll to position [263, 0]
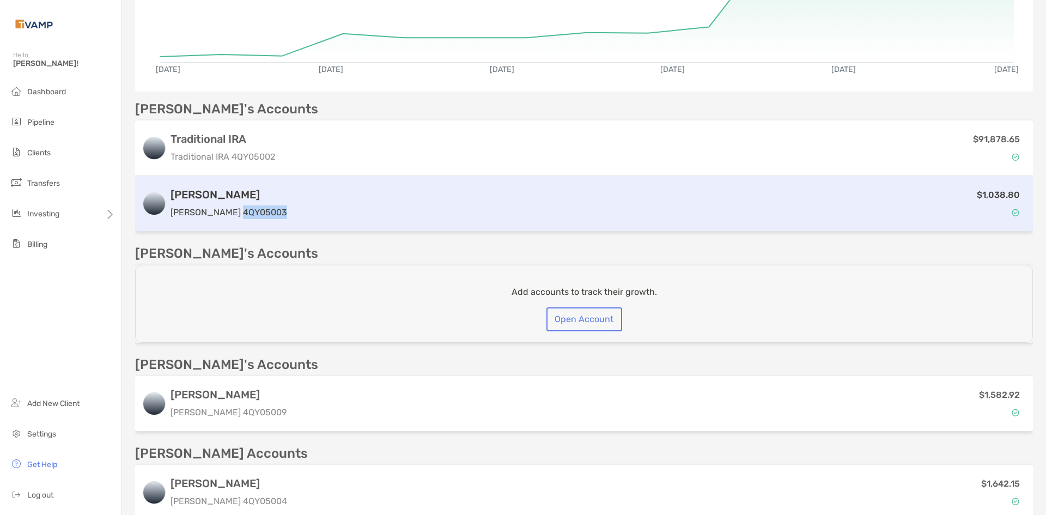
drag, startPoint x: 254, startPoint y: 223, endPoint x: 210, endPoint y: 225, distance: 44.2
click at [210, 225] on div "Roth IRA Roth IRA 4QY05003 $1,038.80" at bounding box center [584, 204] width 898 height 56
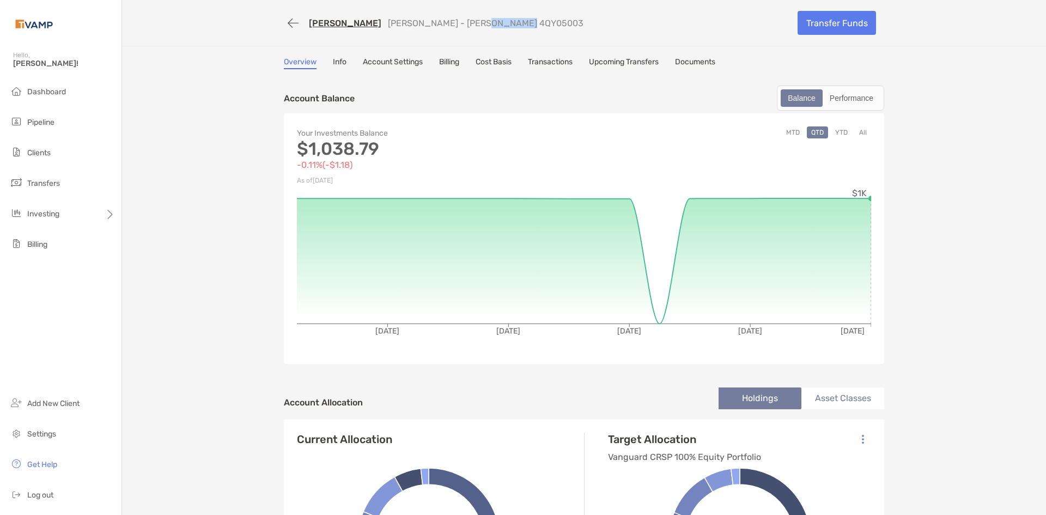
drag, startPoint x: 224, startPoint y: 210, endPoint x: 464, endPoint y: 24, distance: 303.2
click at [449, 33] on div "Dustin Busby Roth IRA - Roth IRA 4QY05003 Transfer Funds" at bounding box center [584, 23] width 622 height 46
copy p "4QY05003"
click at [334, 28] on link "[PERSON_NAME]" at bounding box center [345, 23] width 72 height 10
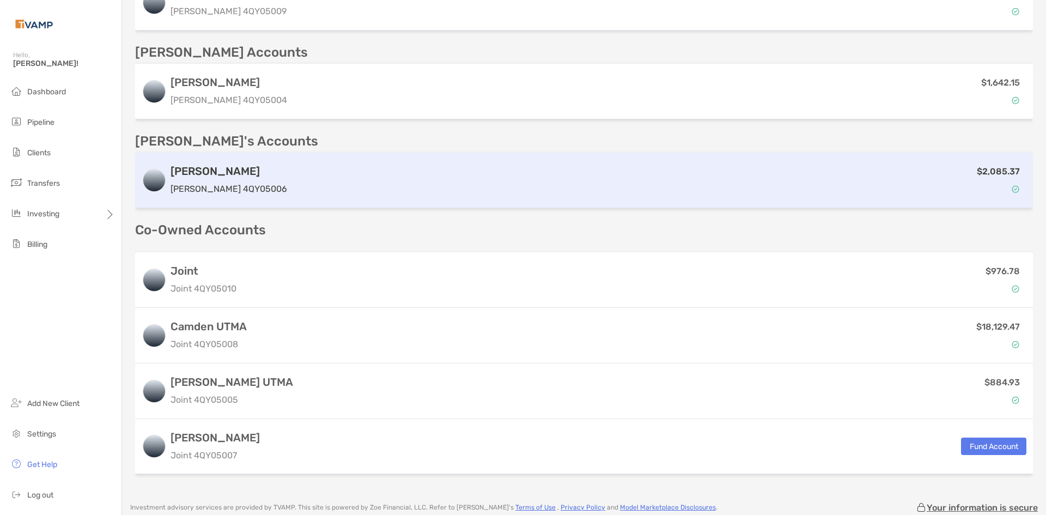
scroll to position [664, 0]
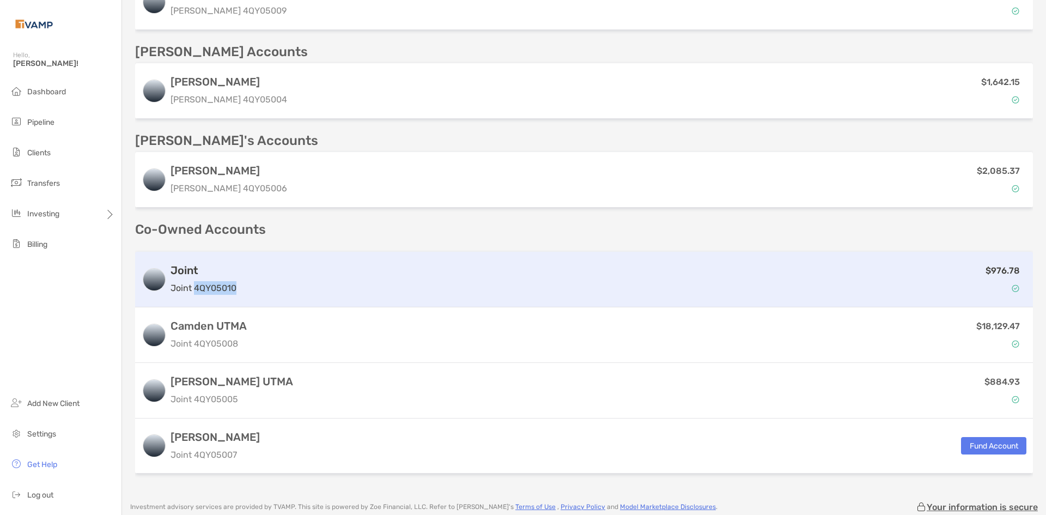
drag, startPoint x: 240, startPoint y: 291, endPoint x: 196, endPoint y: 290, distance: 44.7
click at [196, 290] on div "Joint Joint 4QY05010 $976.78" at bounding box center [584, 280] width 898 height 56
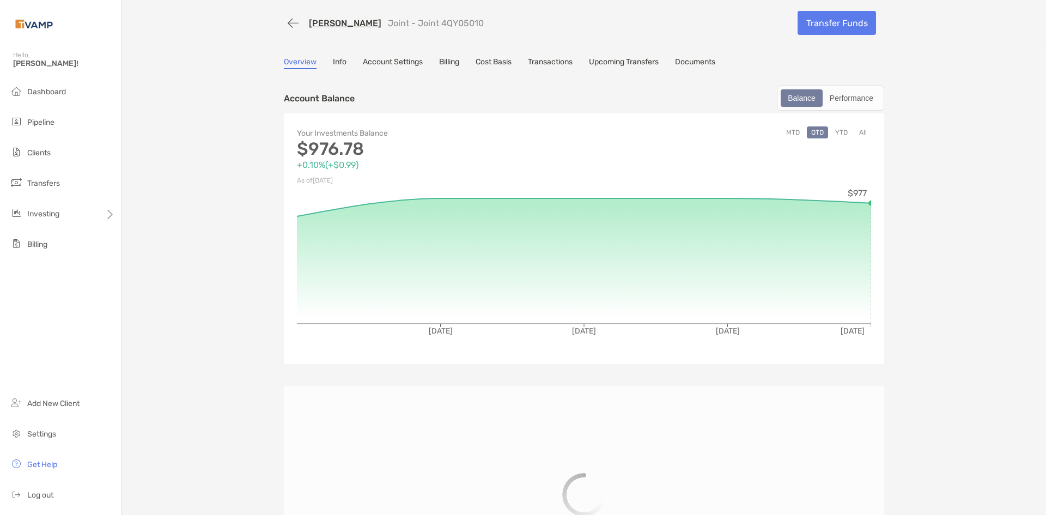
drag, startPoint x: 479, startPoint y: 32, endPoint x: 421, endPoint y: 36, distance: 57.9
click at [421, 36] on div "Dustin Busby Joint - Joint 4QY05010 Transfer Funds" at bounding box center [584, 23] width 622 height 46
copy p "4QY05010"
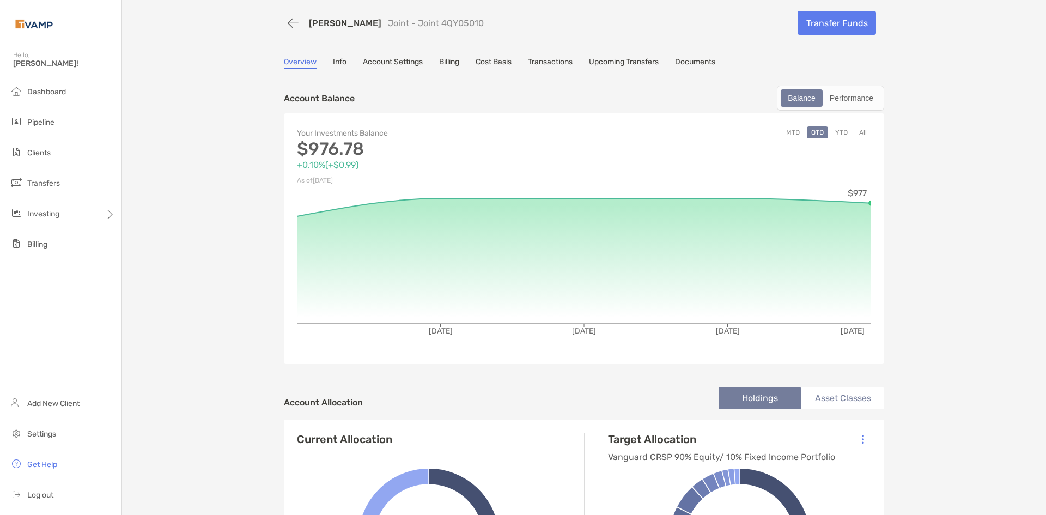
click at [324, 21] on link "[PERSON_NAME]" at bounding box center [345, 23] width 72 height 10
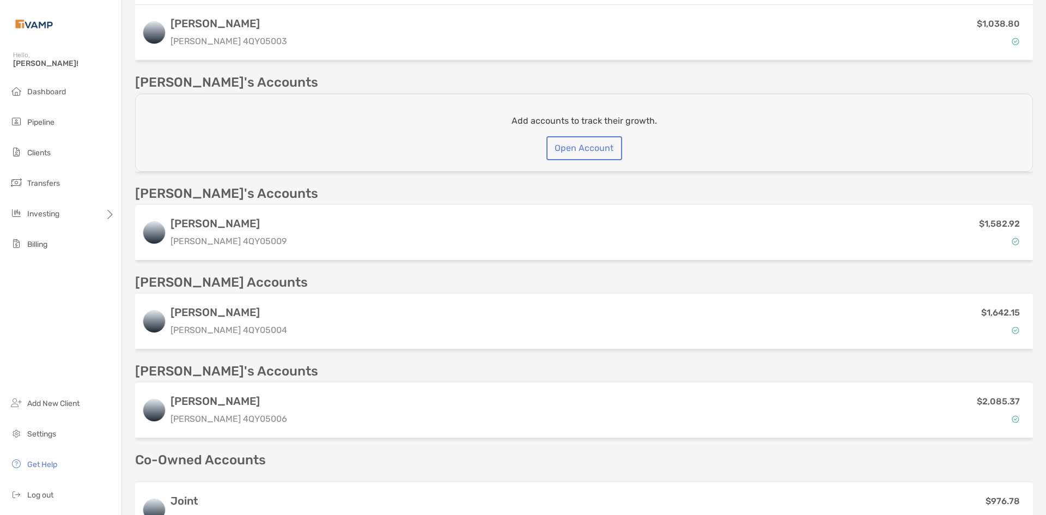
scroll to position [436, 0]
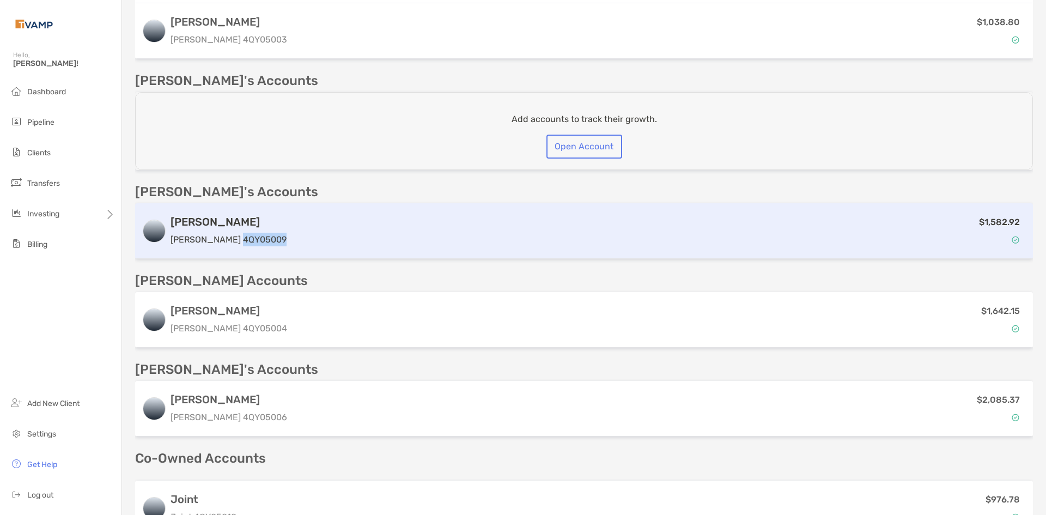
drag, startPoint x: 252, startPoint y: 246, endPoint x: 211, endPoint y: 250, distance: 41.1
click at [211, 251] on div "Roth IRA Roth IRA 4QY05009 $1,582.92" at bounding box center [584, 231] width 898 height 56
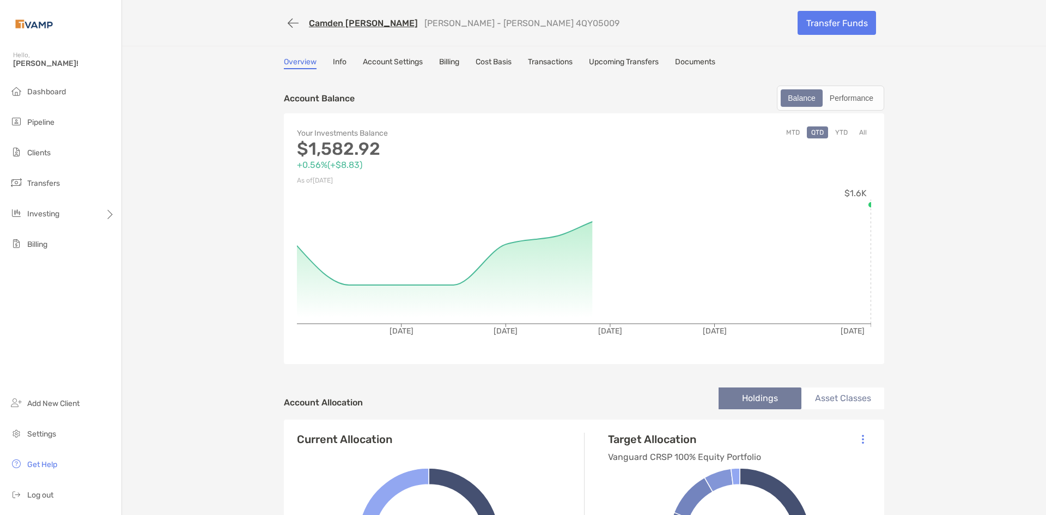
click at [492, 35] on div "Camden Busby Roth IRA - Roth IRA 4QY05009 Transfer Funds" at bounding box center [584, 23] width 622 height 46
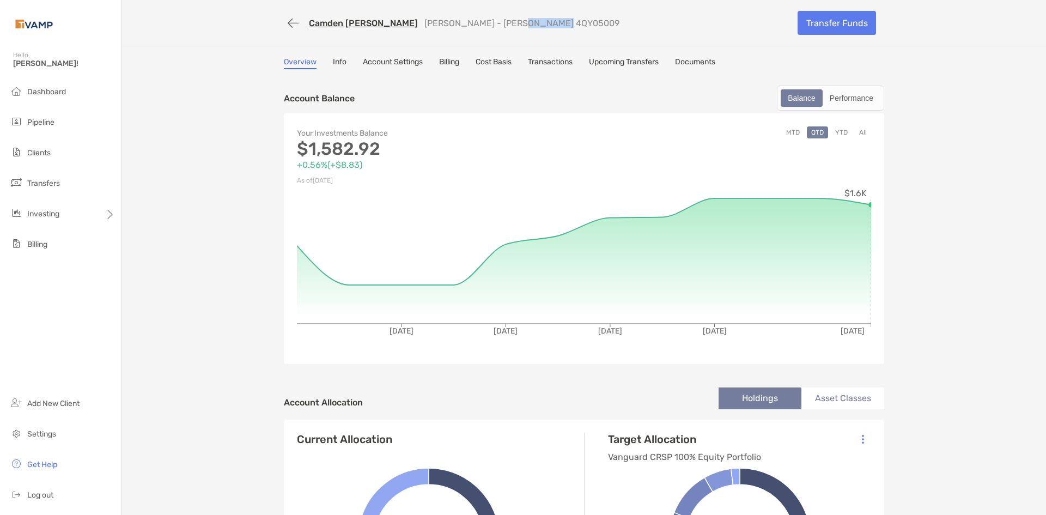
drag, startPoint x: 499, startPoint y: 31, endPoint x: 456, endPoint y: 31, distance: 42.5
click at [456, 31] on div "Camden Busby Roth IRA - Roth IRA 4QY05009" at bounding box center [536, 23] width 505 height 20
copy p "4QY05009"
click at [290, 20] on button "button" at bounding box center [293, 23] width 19 height 20
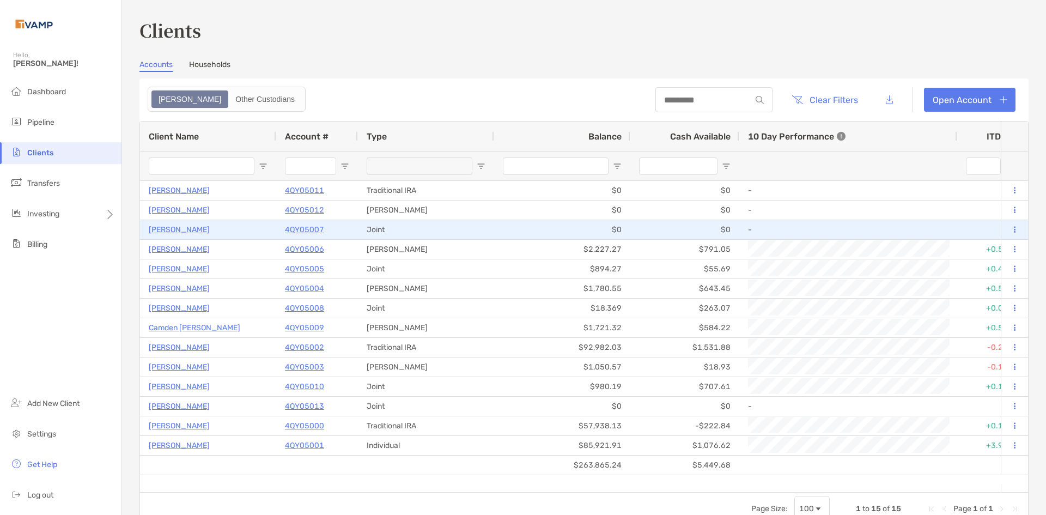
click at [174, 228] on p "[PERSON_NAME]" at bounding box center [179, 230] width 61 height 14
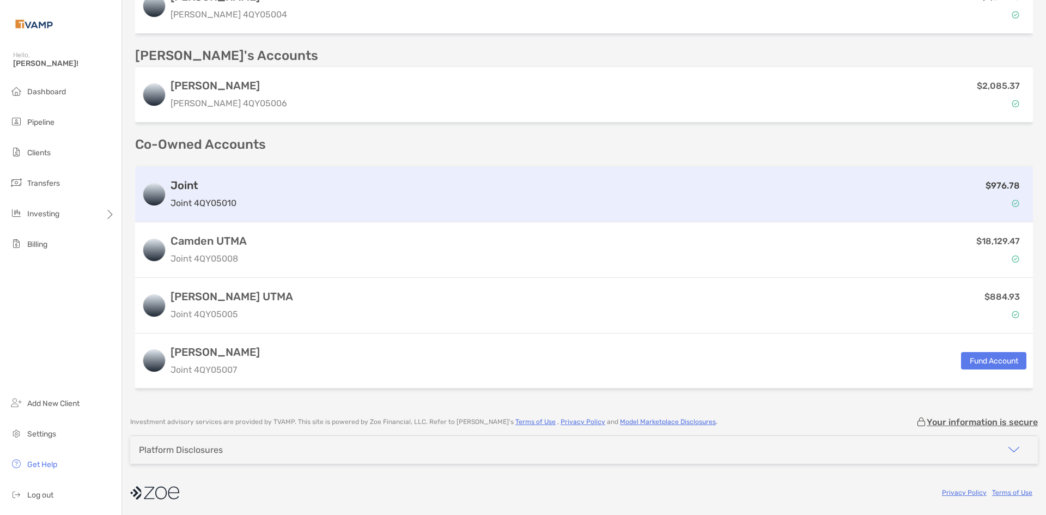
scroll to position [750, 0]
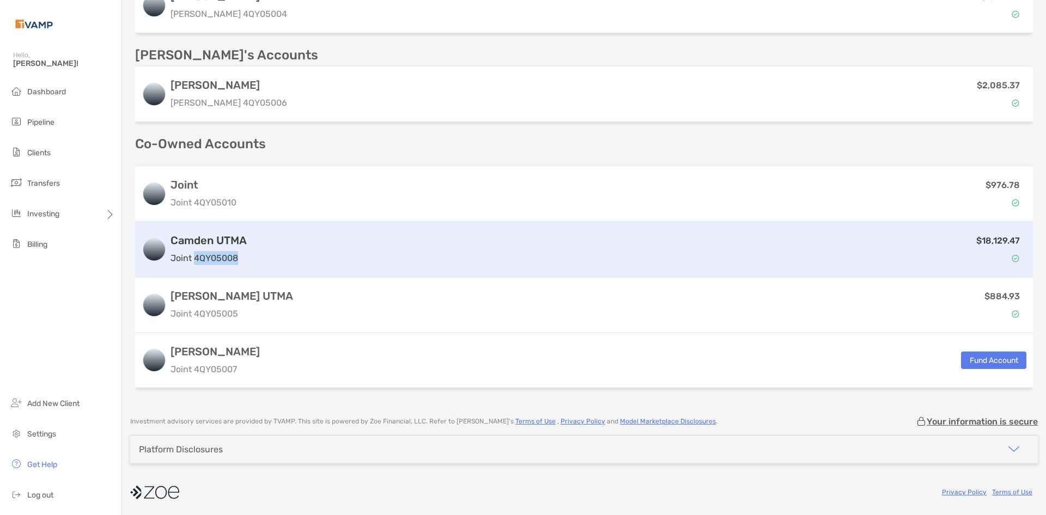
drag, startPoint x: 239, startPoint y: 260, endPoint x: 195, endPoint y: 260, distance: 44.1
click at [195, 260] on p "Joint 4QY05008" at bounding box center [208, 258] width 76 height 14
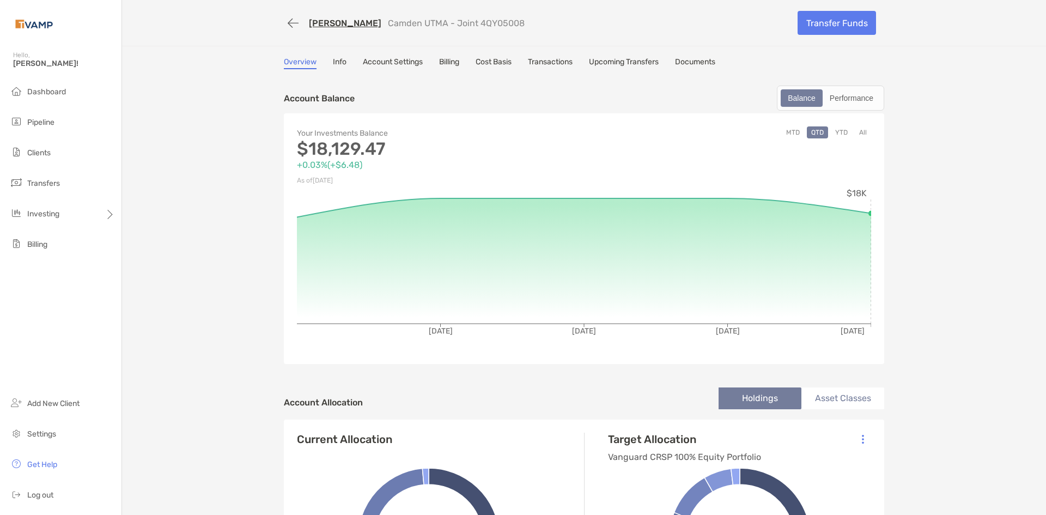
drag, startPoint x: 510, startPoint y: 27, endPoint x: 459, endPoint y: 26, distance: 50.7
click at [459, 26] on div "Dustin Busby Camden UTMA - Joint 4QY05008" at bounding box center [536, 23] width 505 height 20
copy p "4QY05008"
click at [324, 26] on link "[PERSON_NAME]" at bounding box center [345, 23] width 72 height 10
click at [332, 26] on link "[PERSON_NAME]" at bounding box center [345, 23] width 72 height 10
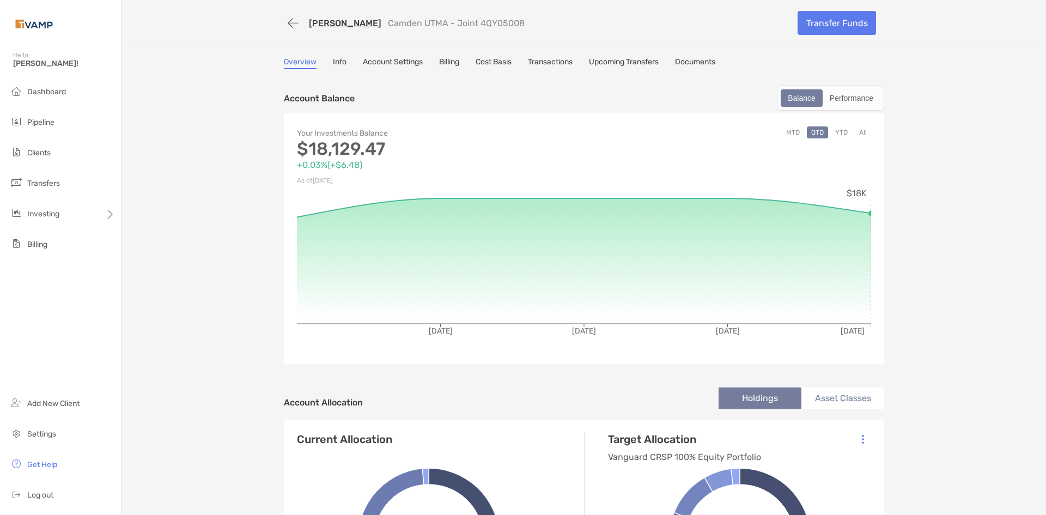
click at [343, 22] on link "[PERSON_NAME]" at bounding box center [345, 23] width 72 height 10
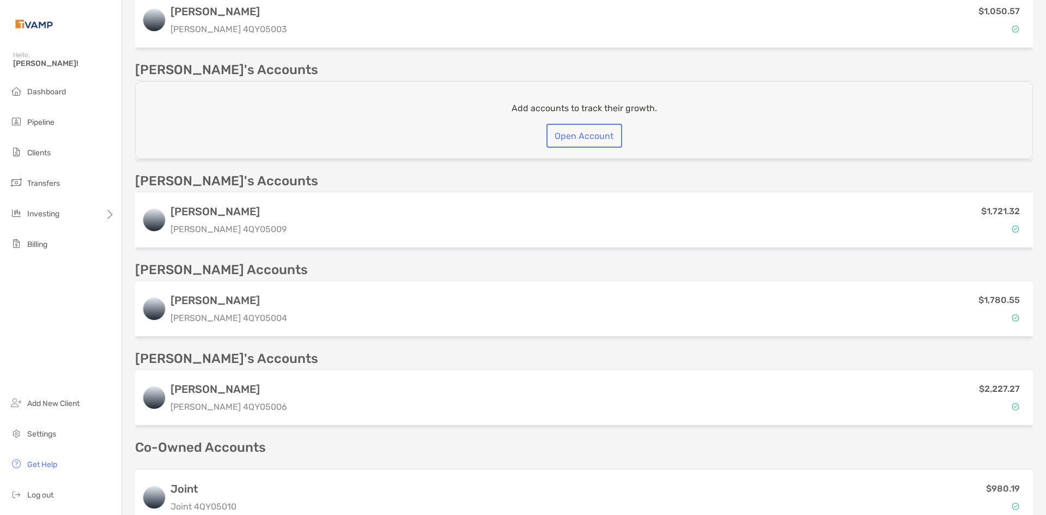
scroll to position [436, 0]
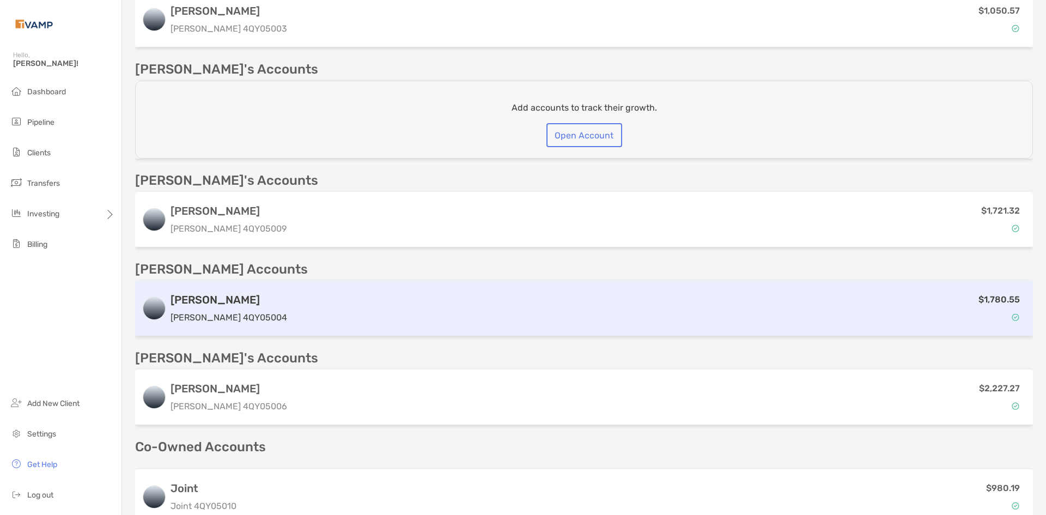
click at [232, 320] on p "[PERSON_NAME] 4QY05004" at bounding box center [228, 317] width 117 height 14
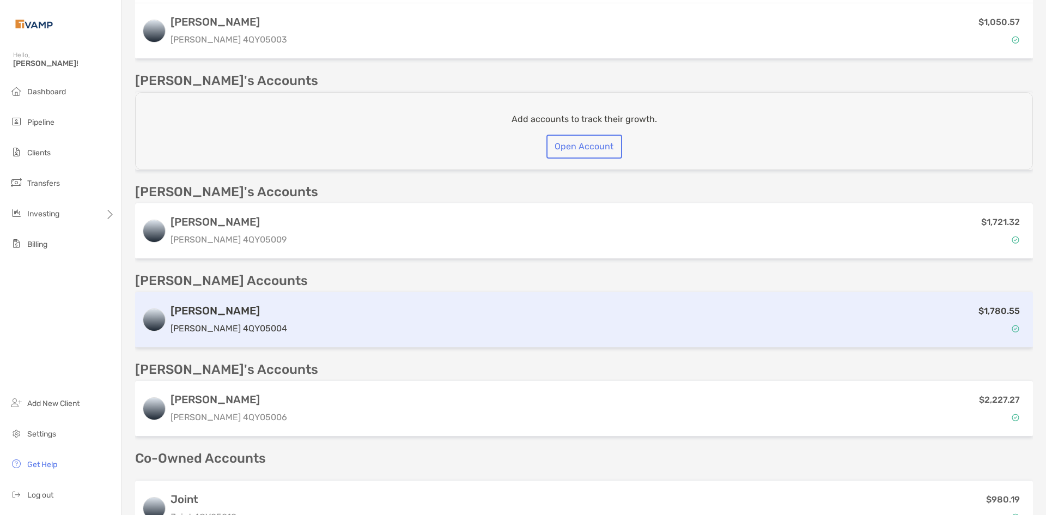
scroll to position [447, 0]
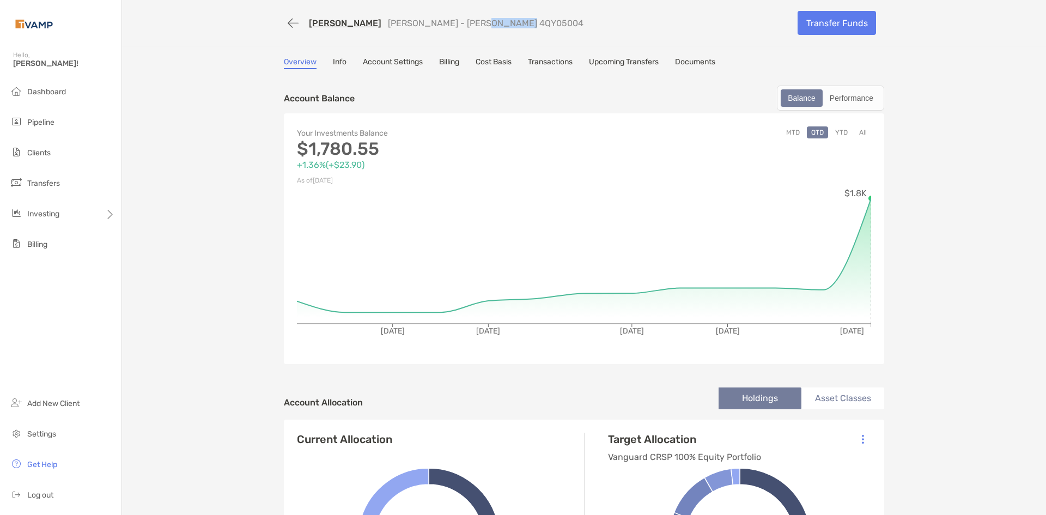
drag, startPoint x: 486, startPoint y: 26, endPoint x: 454, endPoint y: 27, distance: 32.7
click at [453, 28] on div "[PERSON_NAME] [PERSON_NAME] - [PERSON_NAME] 4QY05004" at bounding box center [536, 23] width 505 height 20
copy p "4QY05004"
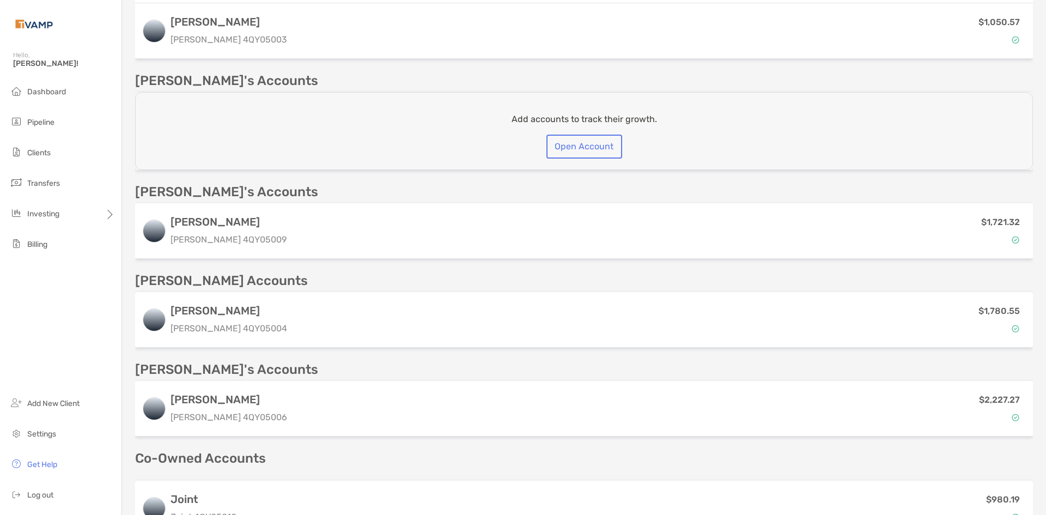
scroll to position [490, 0]
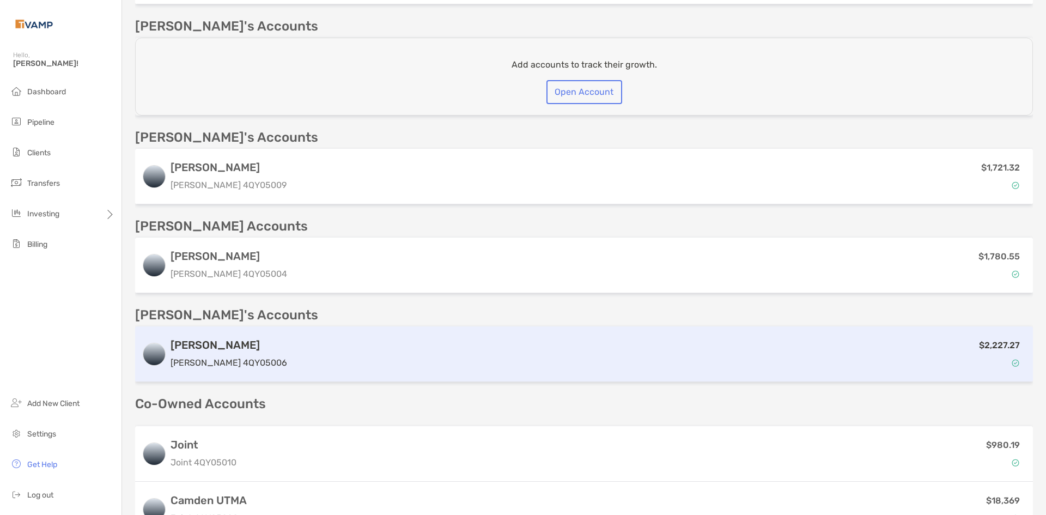
click at [291, 352] on div "$2,227.27" at bounding box center [658, 354] width 735 height 32
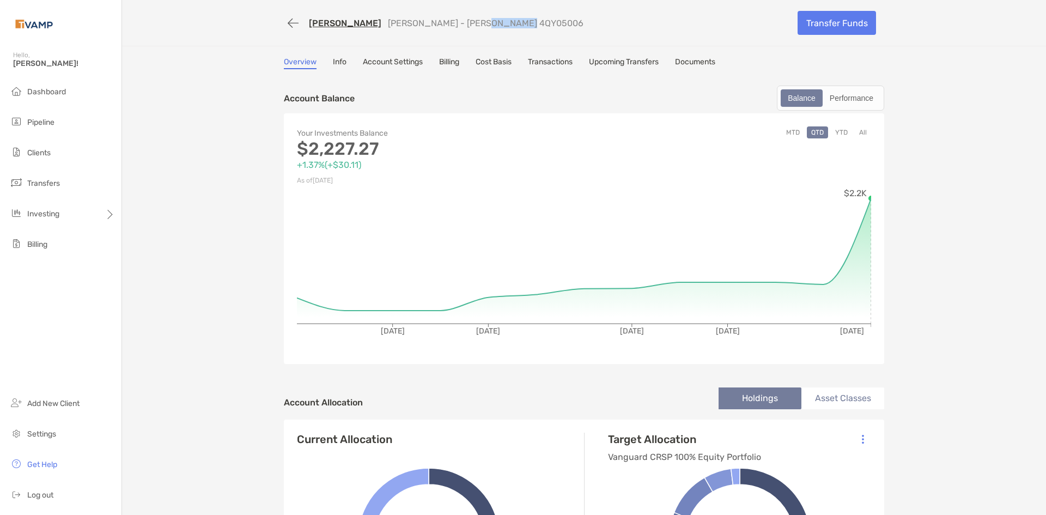
drag, startPoint x: 491, startPoint y: 26, endPoint x: 447, endPoint y: 25, distance: 43.6
click at [445, 27] on div "[PERSON_NAME] [PERSON_NAME] - [PERSON_NAME] 4QY05006" at bounding box center [536, 23] width 505 height 20
copy p "4QY05006"
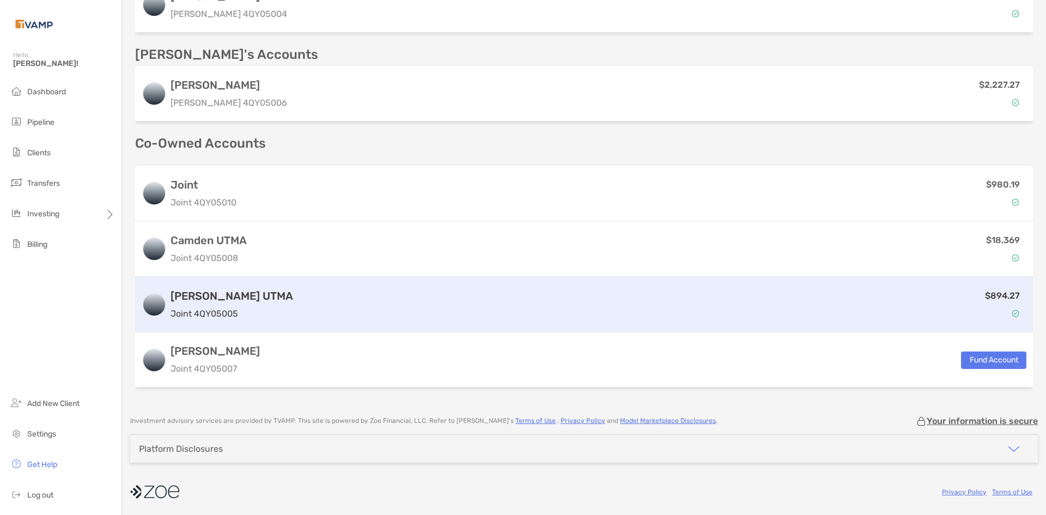
scroll to position [750, 0]
click at [297, 306] on div "$894.27" at bounding box center [661, 305] width 729 height 32
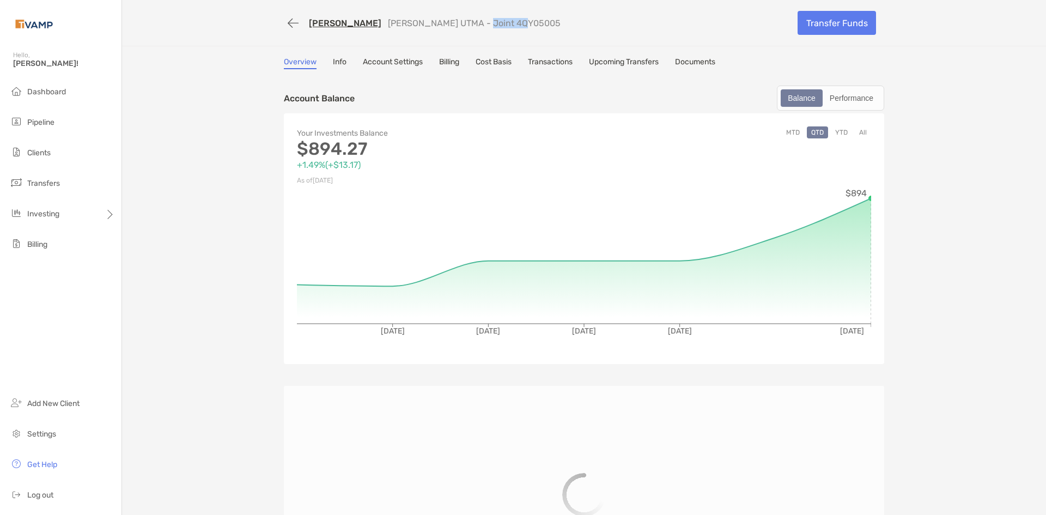
drag, startPoint x: 503, startPoint y: 22, endPoint x: 466, endPoint y: 26, distance: 37.7
click at [464, 26] on div "[PERSON_NAME] UTMA - Joint 4QY05005" at bounding box center [536, 23] width 505 height 20
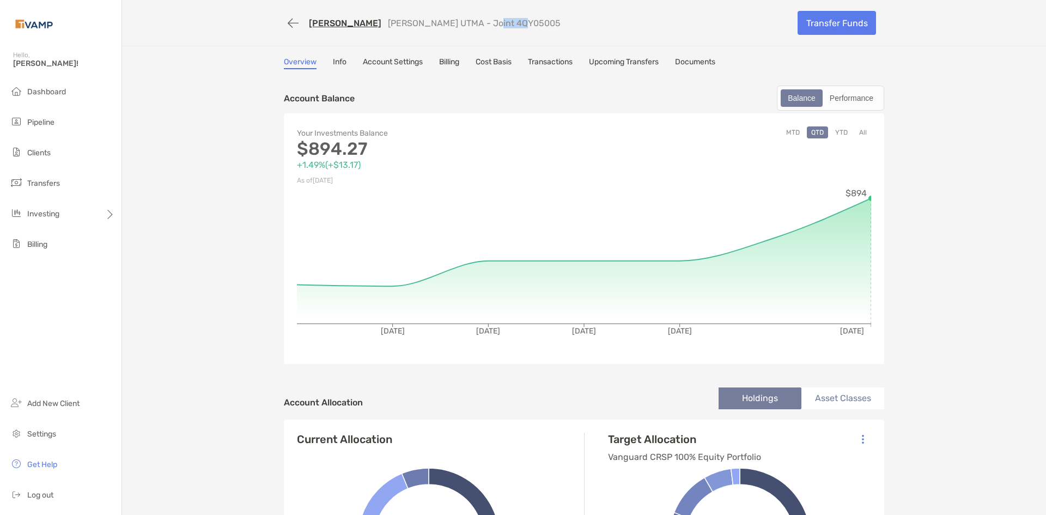
drag, startPoint x: 466, startPoint y: 26, endPoint x: 505, endPoint y: 19, distance: 39.8
click at [505, 19] on div "Dustin Busby Heston UTMA - Joint 4QY05005" at bounding box center [536, 23] width 505 height 20
click at [501, 24] on div "Dustin Busby Heston UTMA - Joint 4QY05005" at bounding box center [536, 23] width 505 height 20
drag, startPoint x: 500, startPoint y: 25, endPoint x: 474, endPoint y: 28, distance: 26.3
click at [474, 28] on div "Dustin Busby Heston UTMA - Joint 4QY05005" at bounding box center [536, 23] width 505 height 20
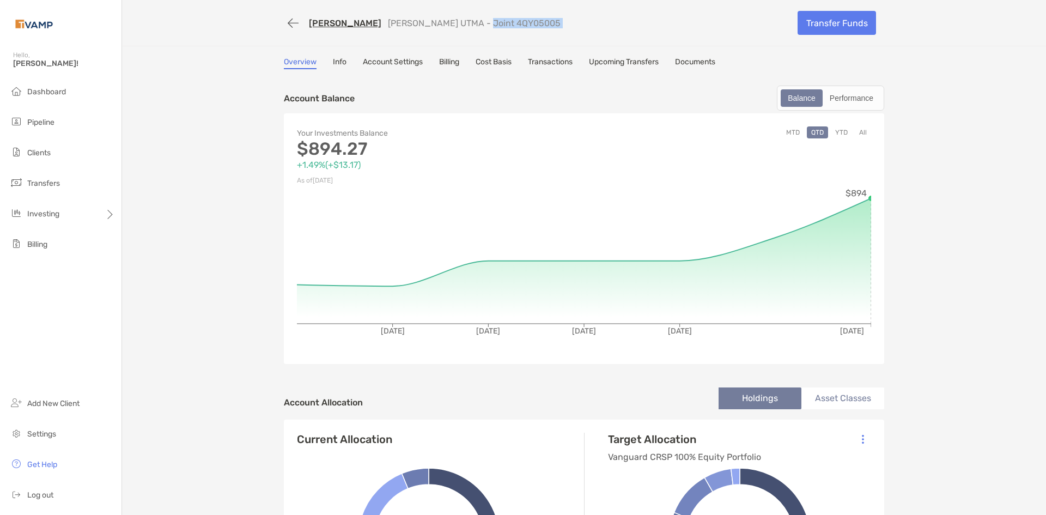
click at [324, 19] on link "[PERSON_NAME]" at bounding box center [345, 23] width 72 height 10
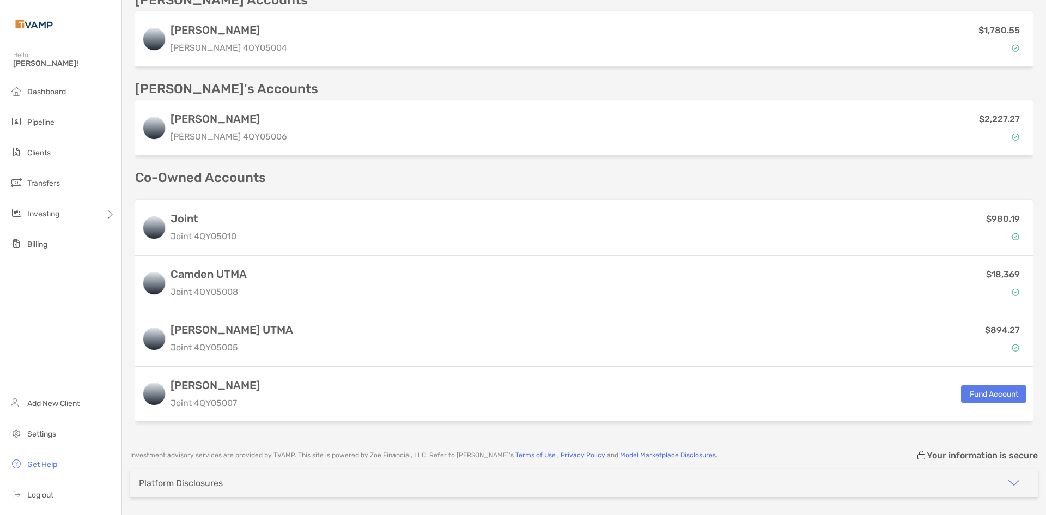
scroll to position [719, 0]
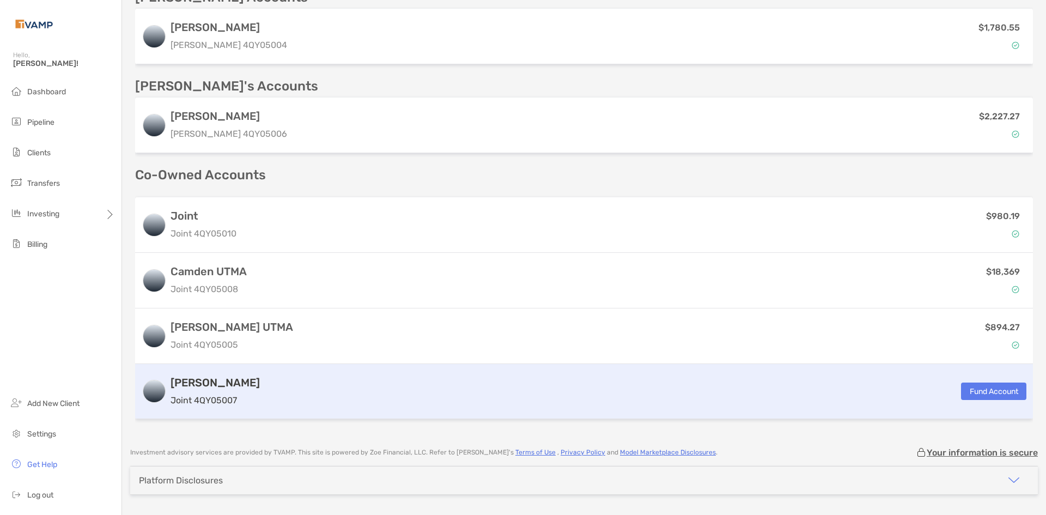
click at [227, 397] on p "Joint 4QY05007" at bounding box center [214, 400] width 89 height 14
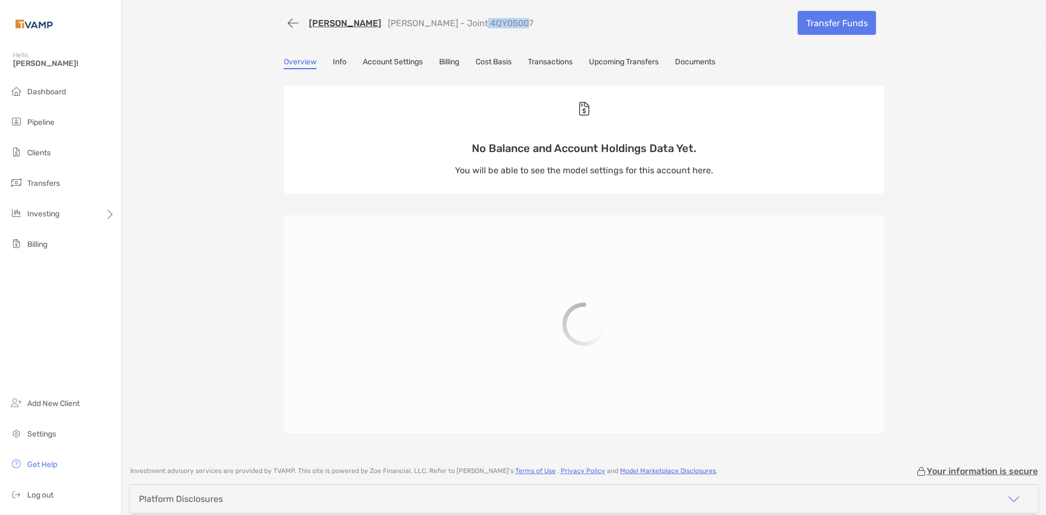
drag, startPoint x: 495, startPoint y: 25, endPoint x: 447, endPoint y: 27, distance: 48.5
click at [447, 27] on div "[PERSON_NAME] [PERSON_NAME] UTMA - Joint 4QY05007" at bounding box center [536, 23] width 505 height 20
copy p "4QY05007"
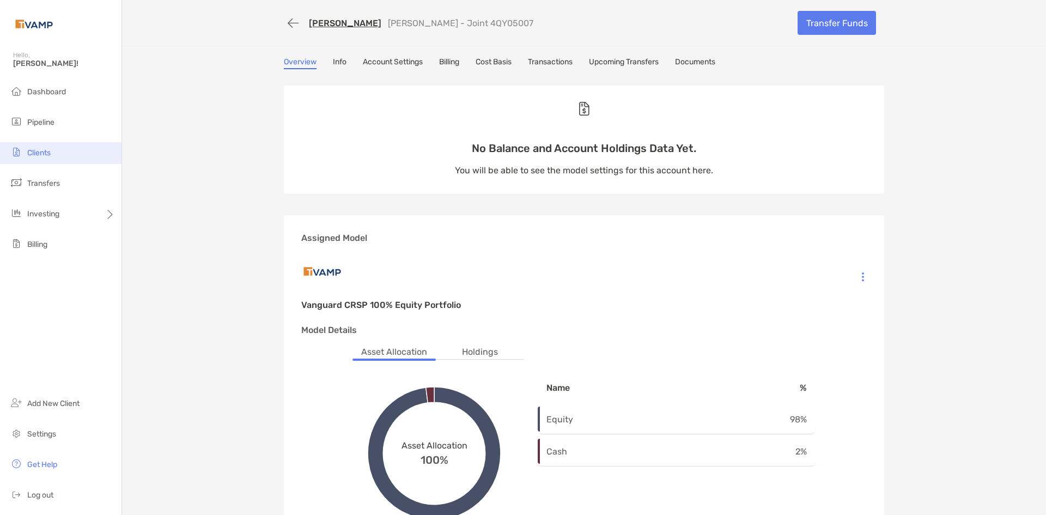
click at [36, 154] on span "Clients" at bounding box center [38, 152] width 23 height 9
